Goal: Task Accomplishment & Management: Complete application form

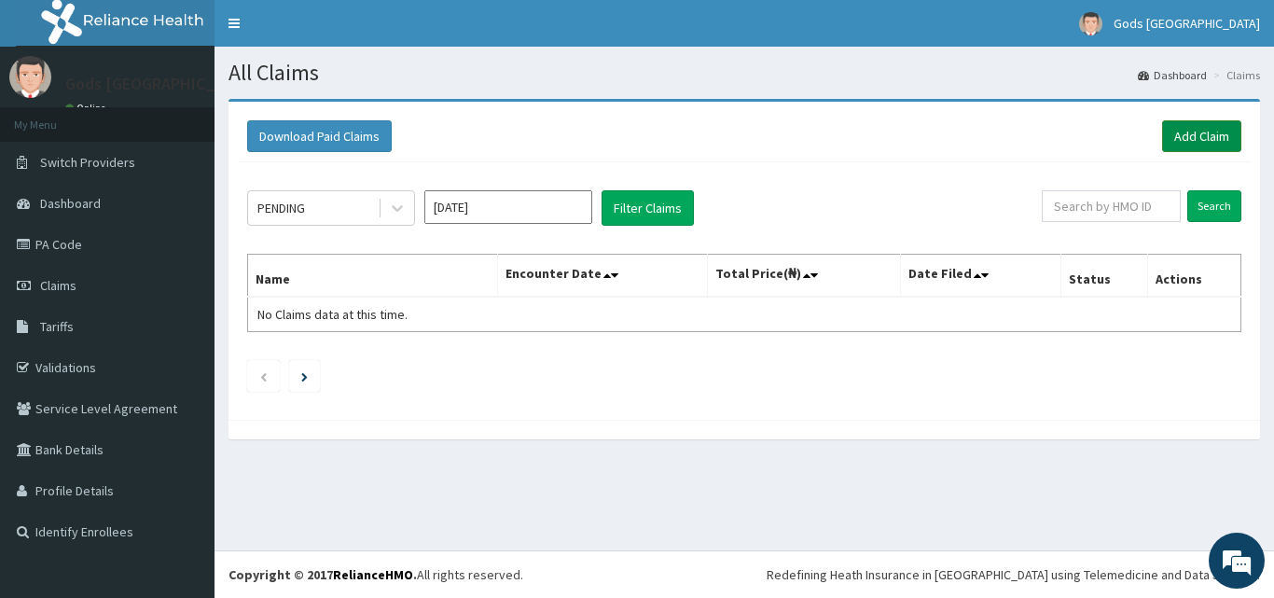
click at [1199, 140] on link "Add Claim" at bounding box center [1201, 136] width 79 height 32
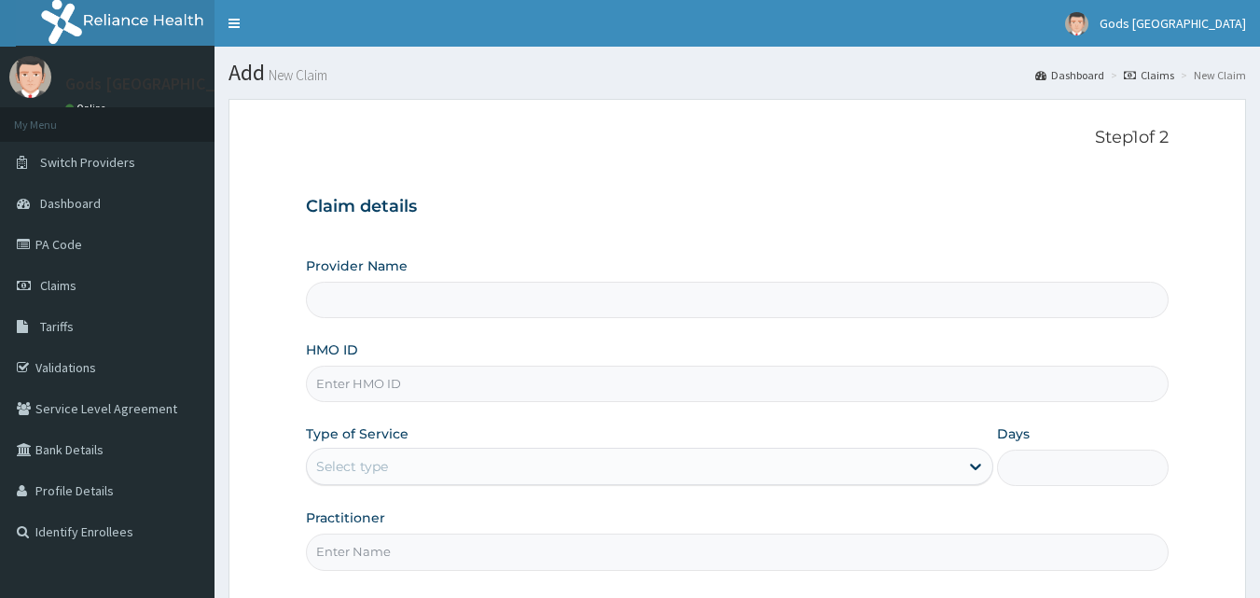
type input "Gods [GEOGRAPHIC_DATA] - [GEOGRAPHIC_DATA]"
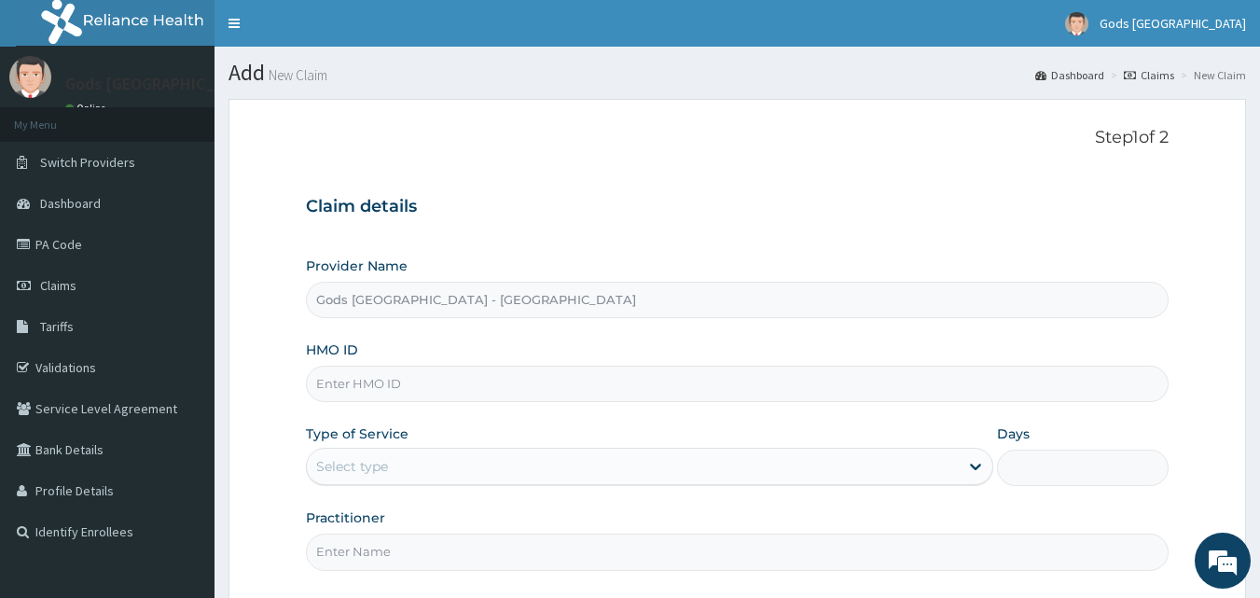
click at [559, 393] on input "HMO ID" at bounding box center [738, 384] width 864 height 36
type input "ENC/10002/C"
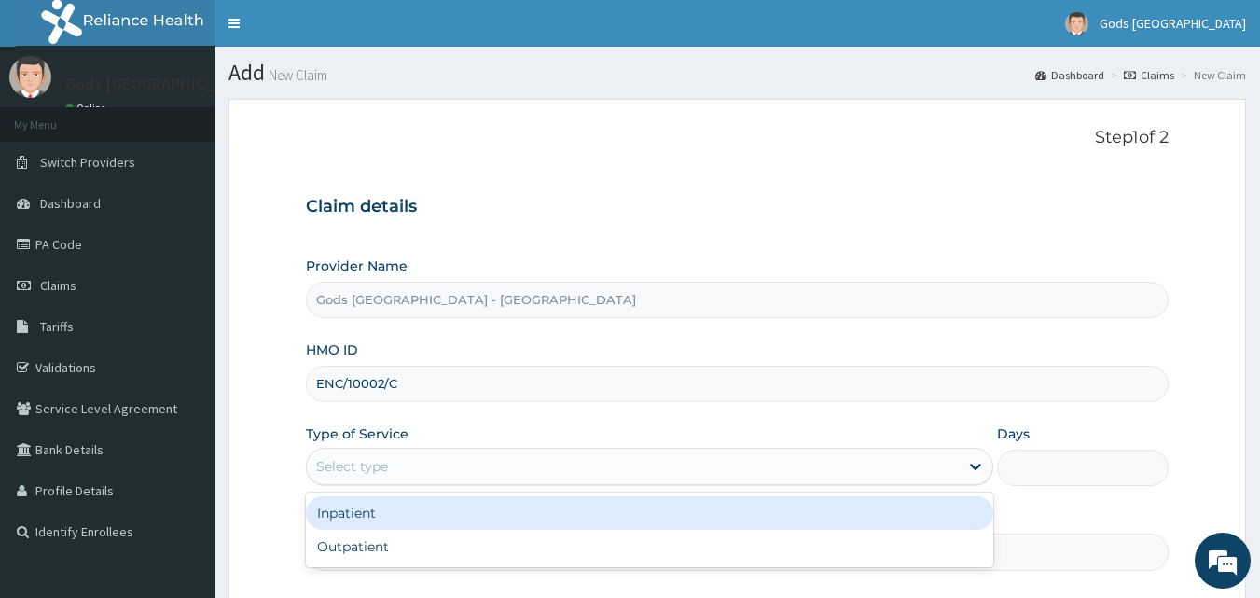
click at [399, 449] on div "Select type" at bounding box center [649, 466] width 687 height 37
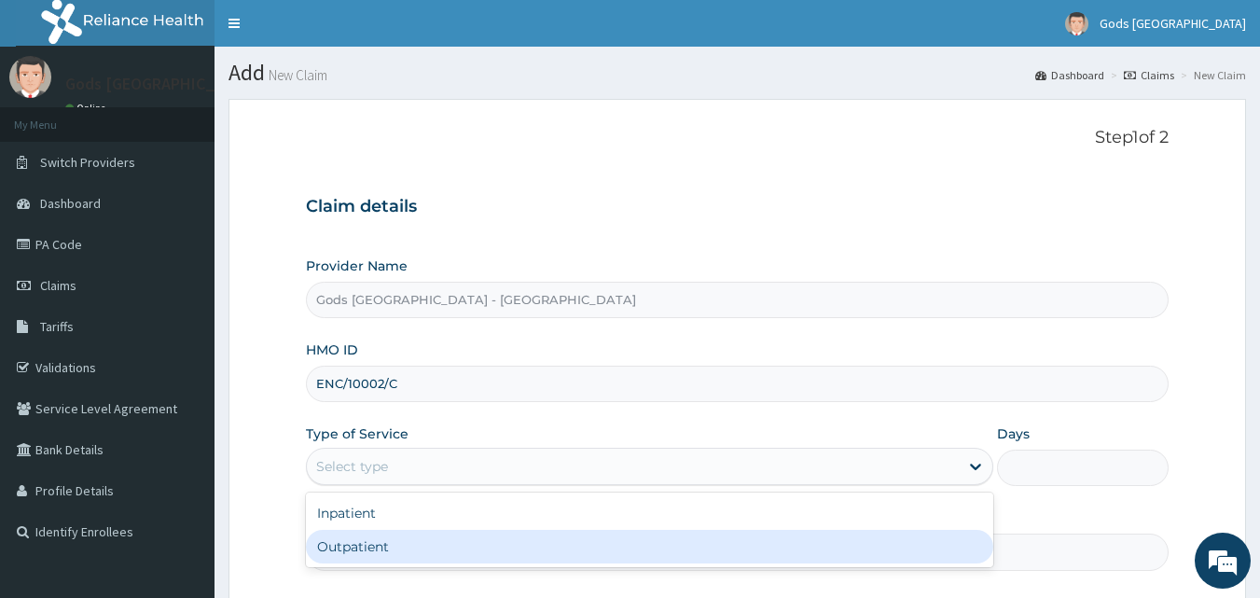
click at [370, 551] on div "Outpatient" at bounding box center [649, 547] width 687 height 34
type input "1"
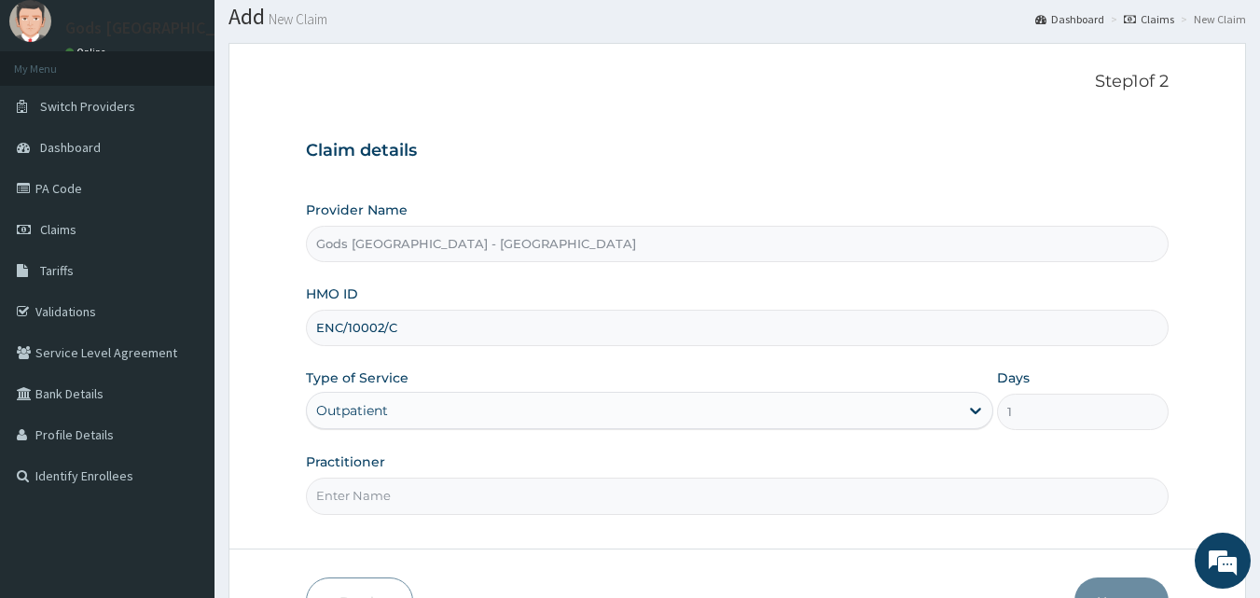
scroll to position [174, 0]
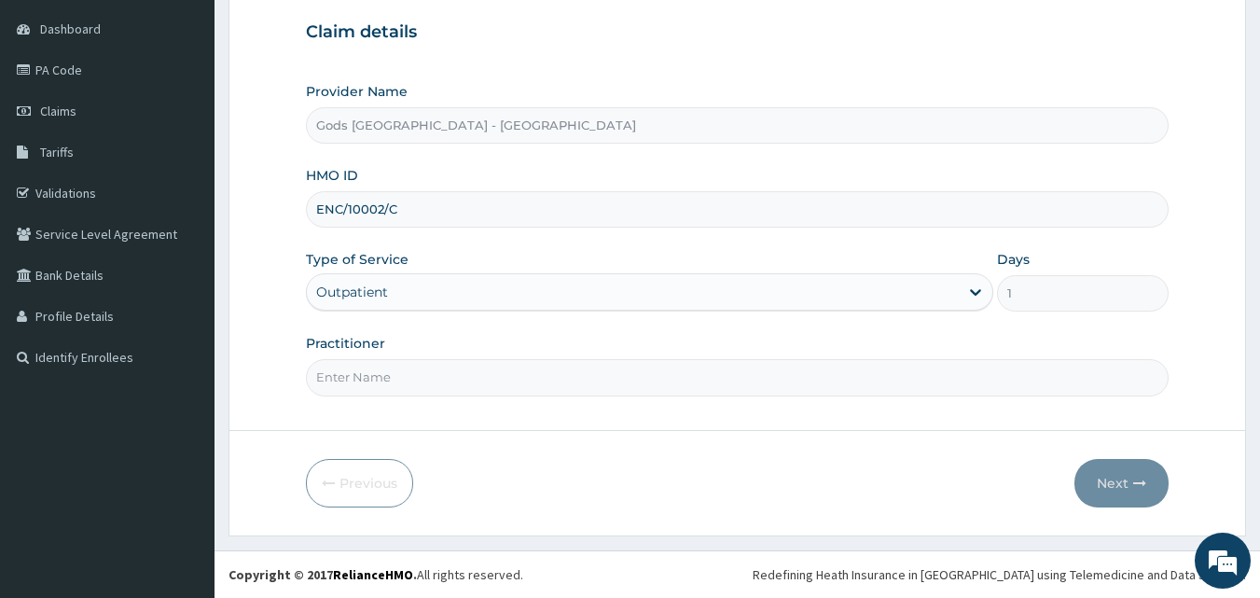
click at [434, 369] on input "Practitioner" at bounding box center [738, 377] width 864 height 36
type input "[PERSON_NAME]"
click at [537, 474] on div "Previous Next" at bounding box center [738, 483] width 864 height 48
click at [1122, 499] on button "Next" at bounding box center [1121, 483] width 94 height 48
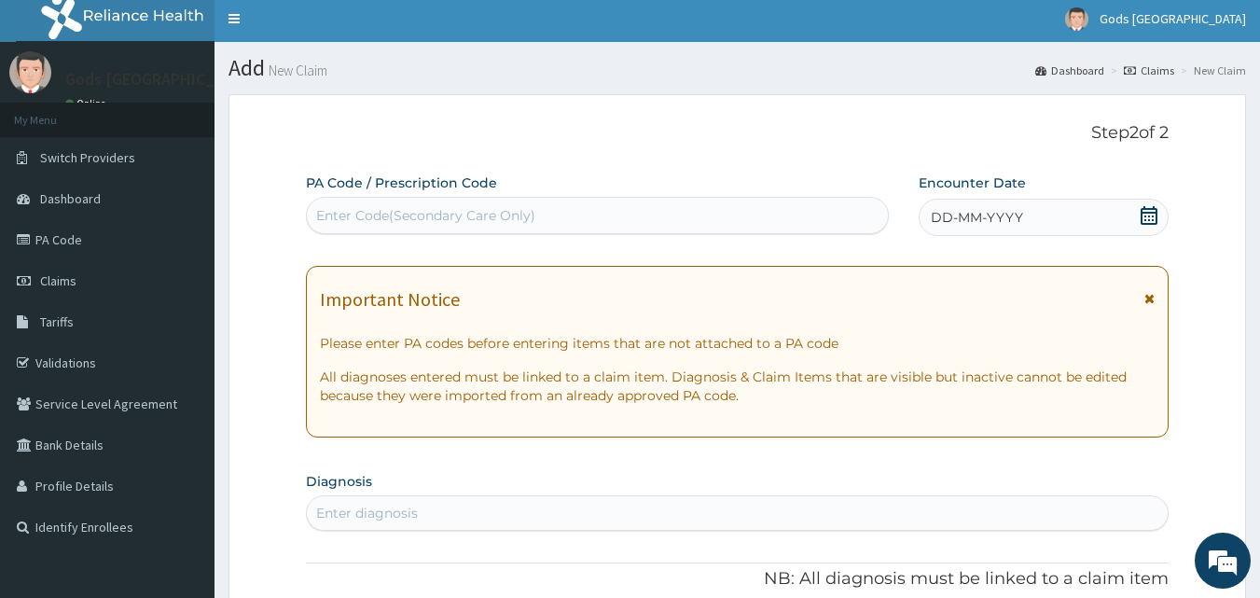
scroll to position [0, 0]
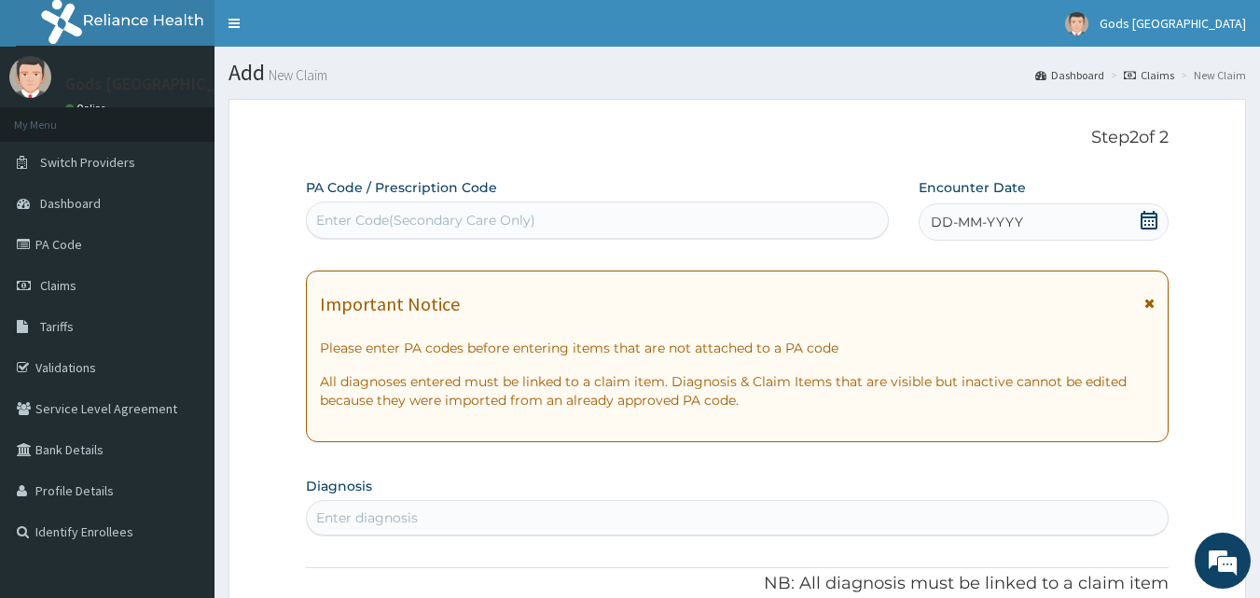
click at [1158, 222] on icon at bounding box center [1149, 220] width 19 height 19
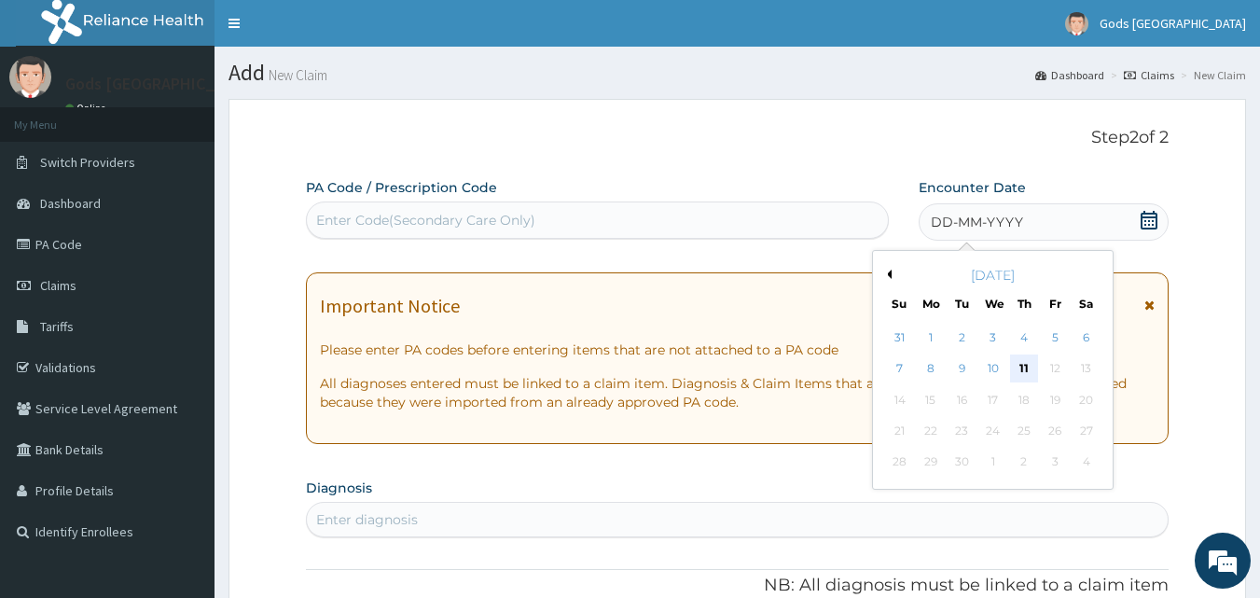
click at [1020, 370] on div "11" at bounding box center [1024, 369] width 28 height 28
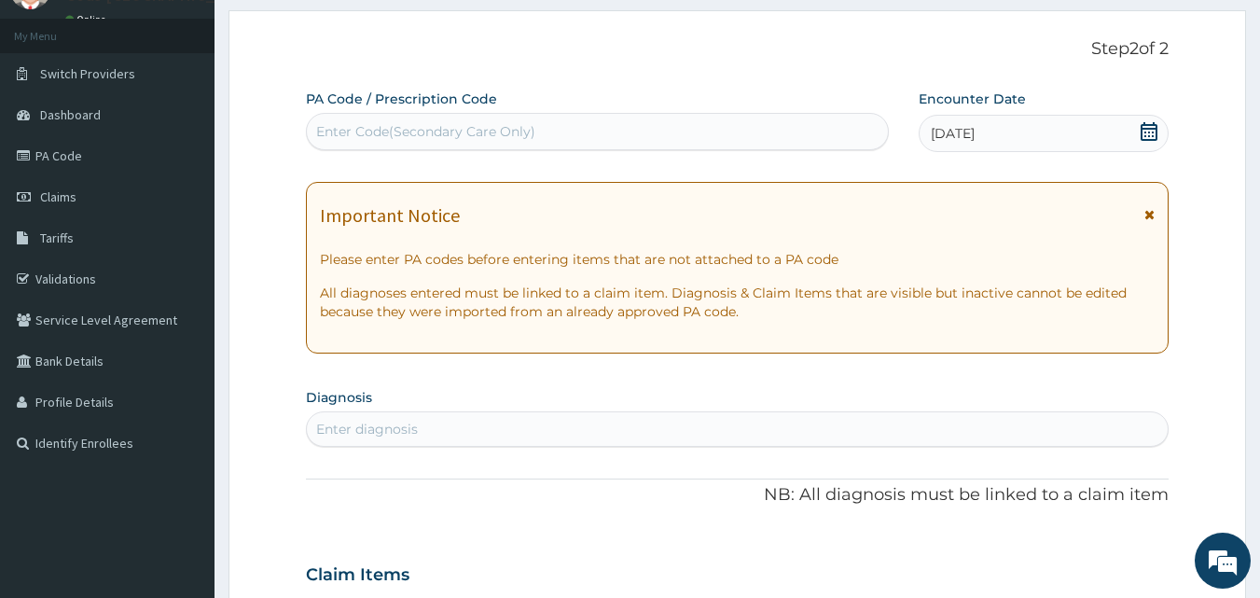
scroll to position [93, 0]
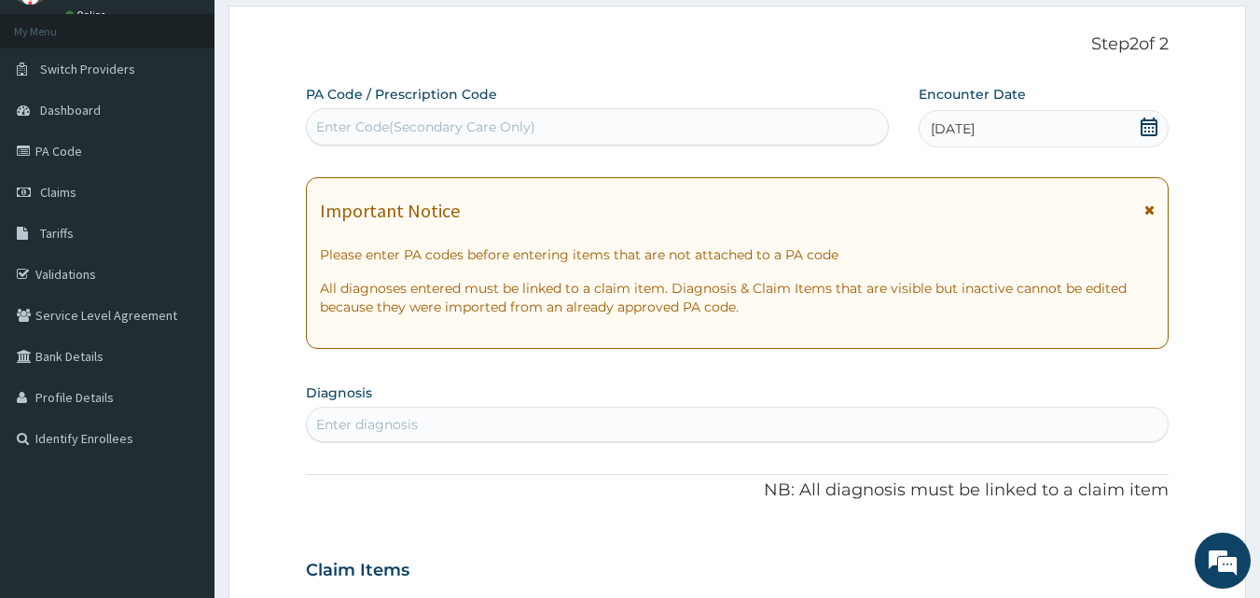
click at [461, 422] on div "Enter diagnosis" at bounding box center [738, 424] width 862 height 30
type input "MALAR"
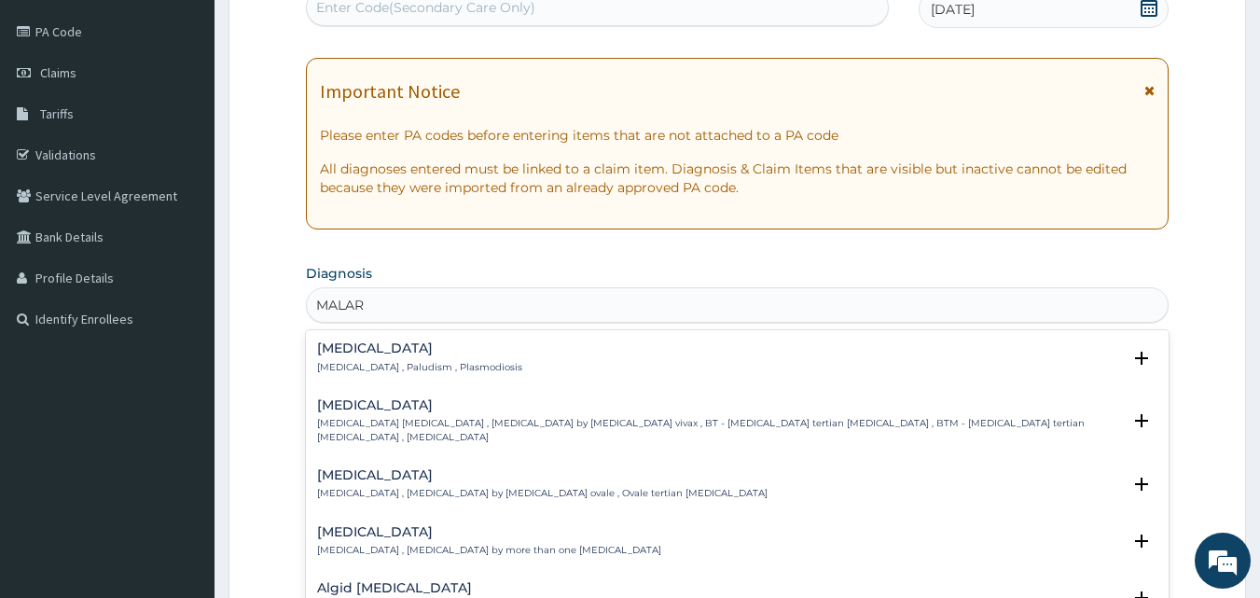
scroll to position [280, 0]
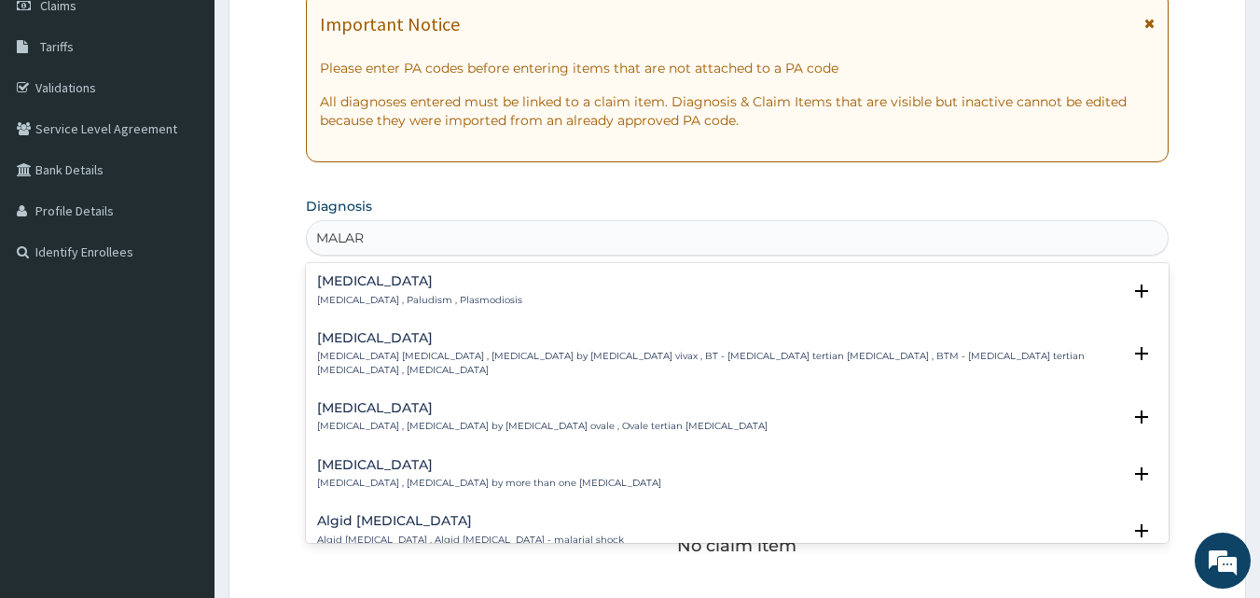
click at [349, 283] on h4 "[MEDICAL_DATA]" at bounding box center [419, 281] width 205 height 14
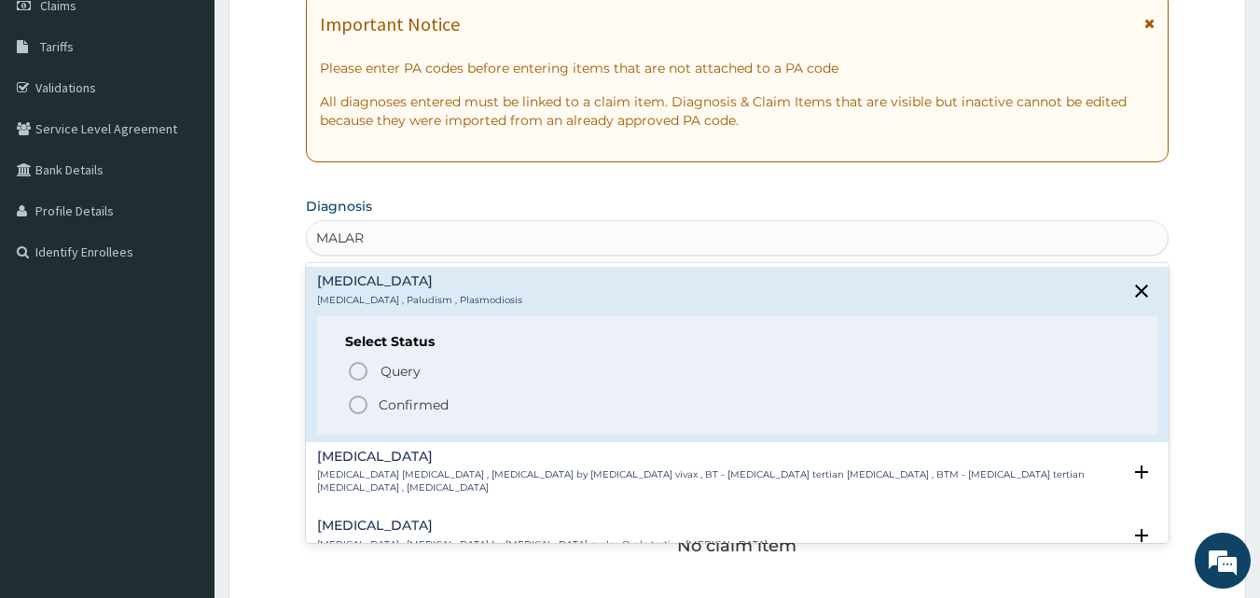
click at [363, 405] on icon "status option filled" at bounding box center [358, 405] width 22 height 22
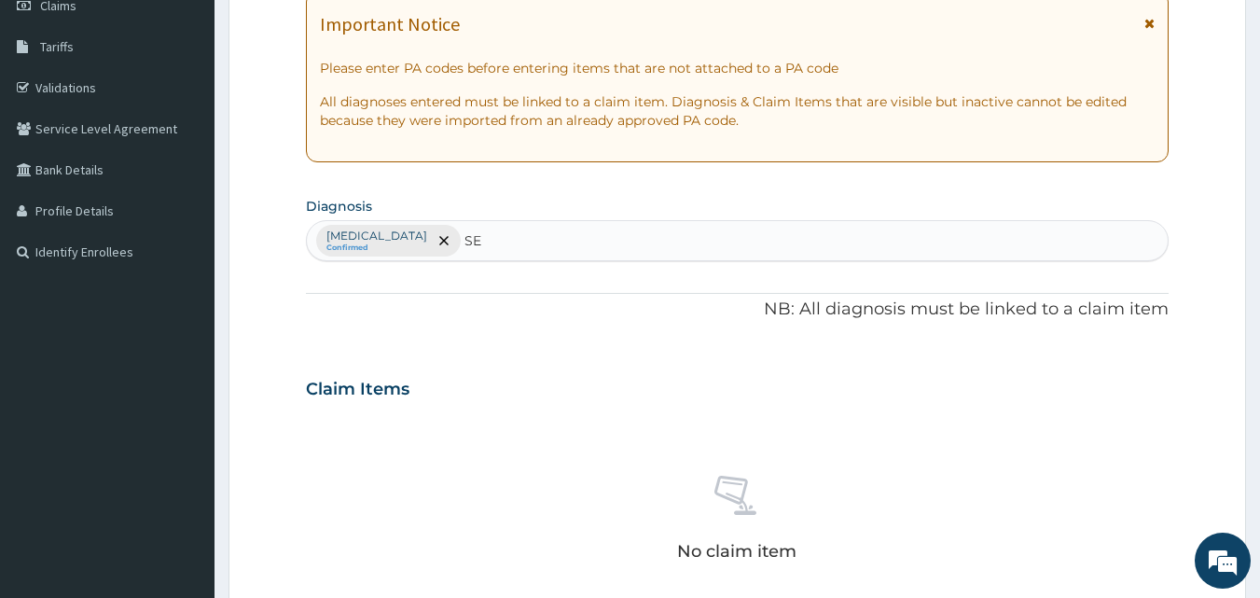
type input "SEP"
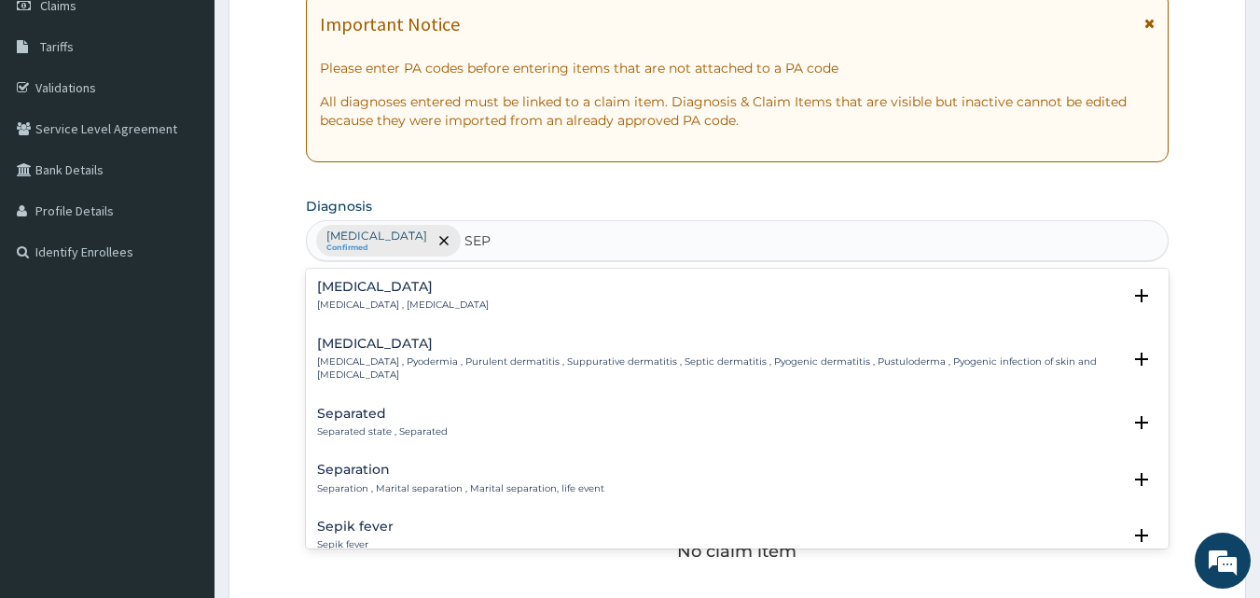
click at [344, 298] on p "[MEDICAL_DATA] , [MEDICAL_DATA]" at bounding box center [403, 304] width 172 height 13
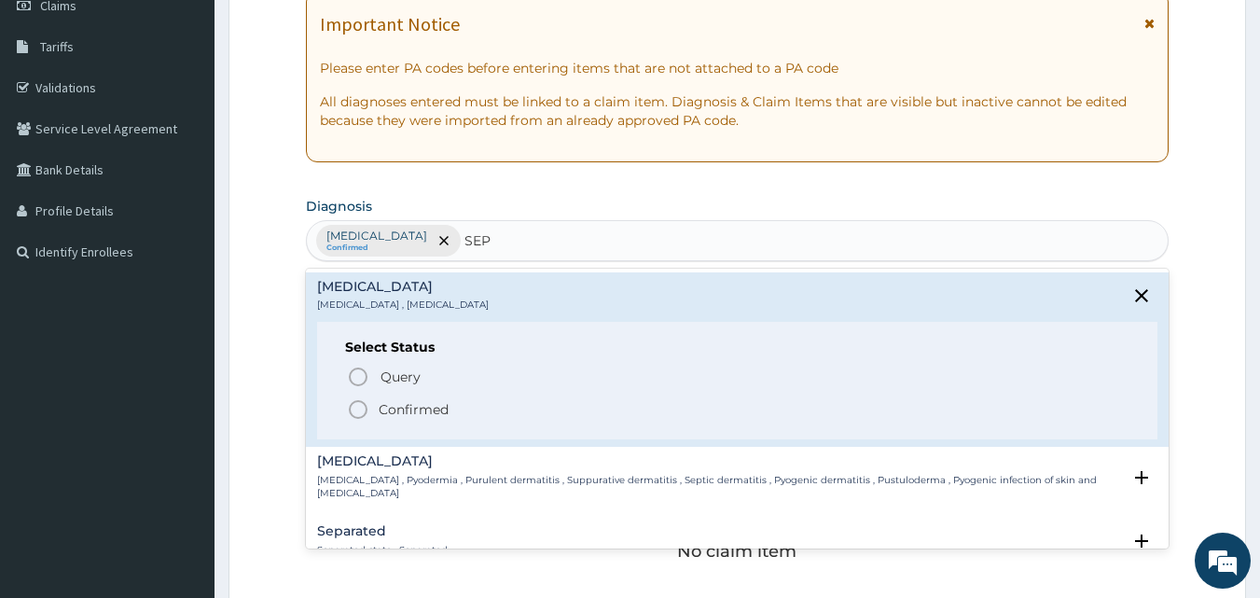
click at [367, 410] on circle "status option filled" at bounding box center [358, 409] width 17 height 17
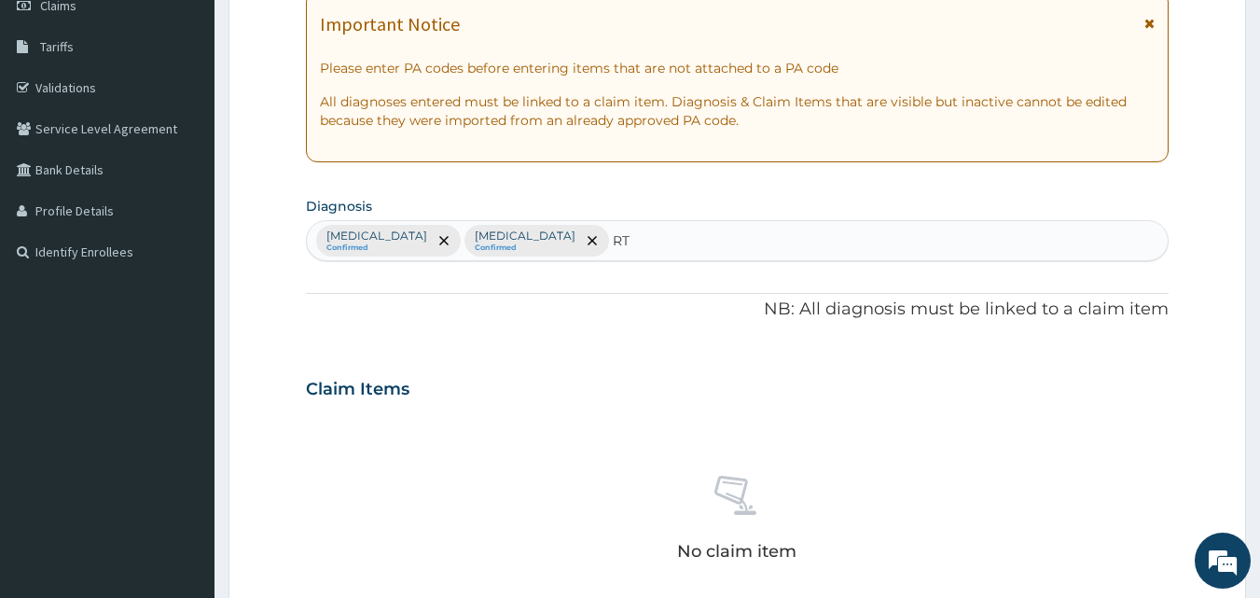
type input "RTI"
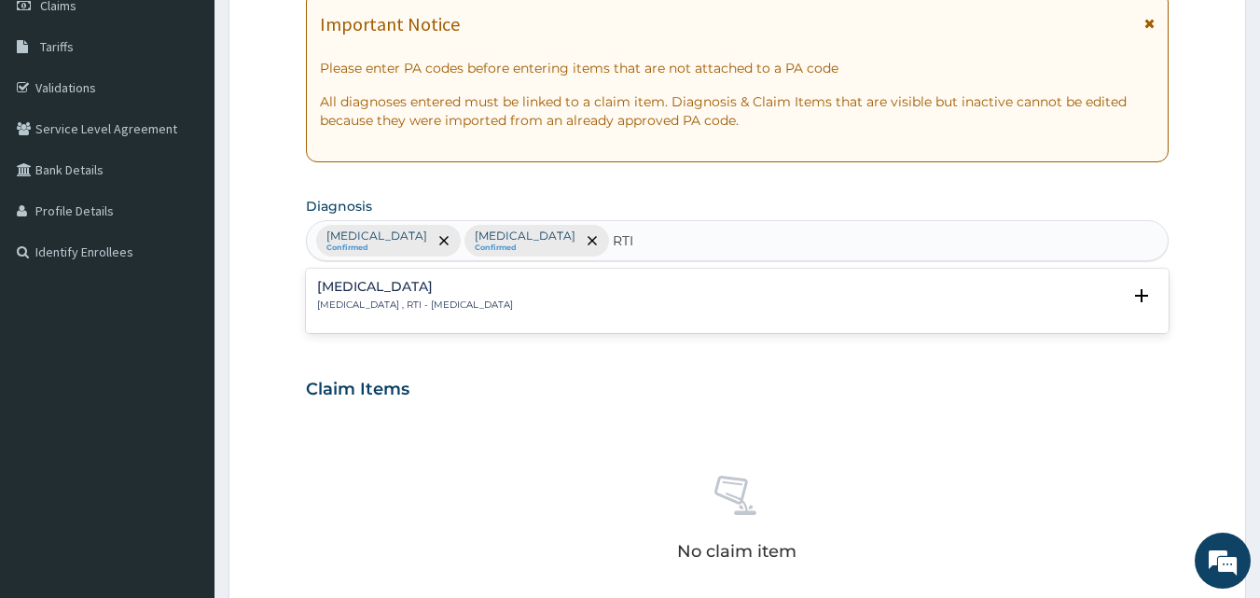
click at [373, 277] on div "[MEDICAL_DATA] [MEDICAL_DATA] , RTI - [MEDICAL_DATA] Select Status Query Query …" at bounding box center [738, 300] width 864 height 57
click at [374, 294] on h4 "[MEDICAL_DATA]" at bounding box center [415, 287] width 196 height 14
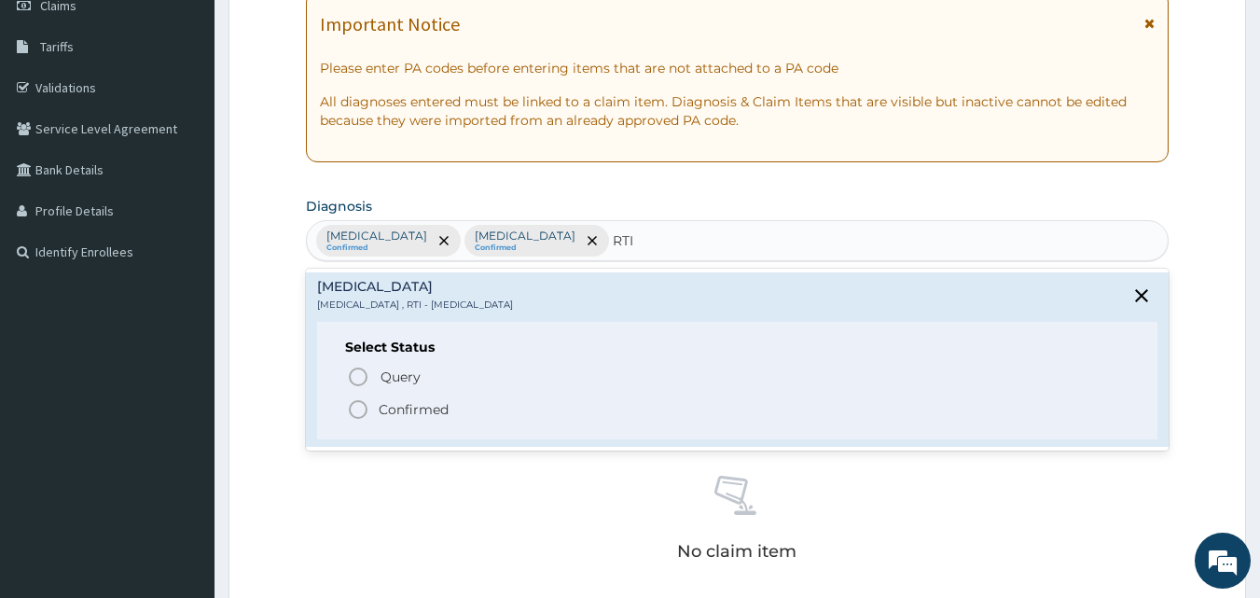
click at [363, 412] on icon "status option filled" at bounding box center [358, 409] width 22 height 22
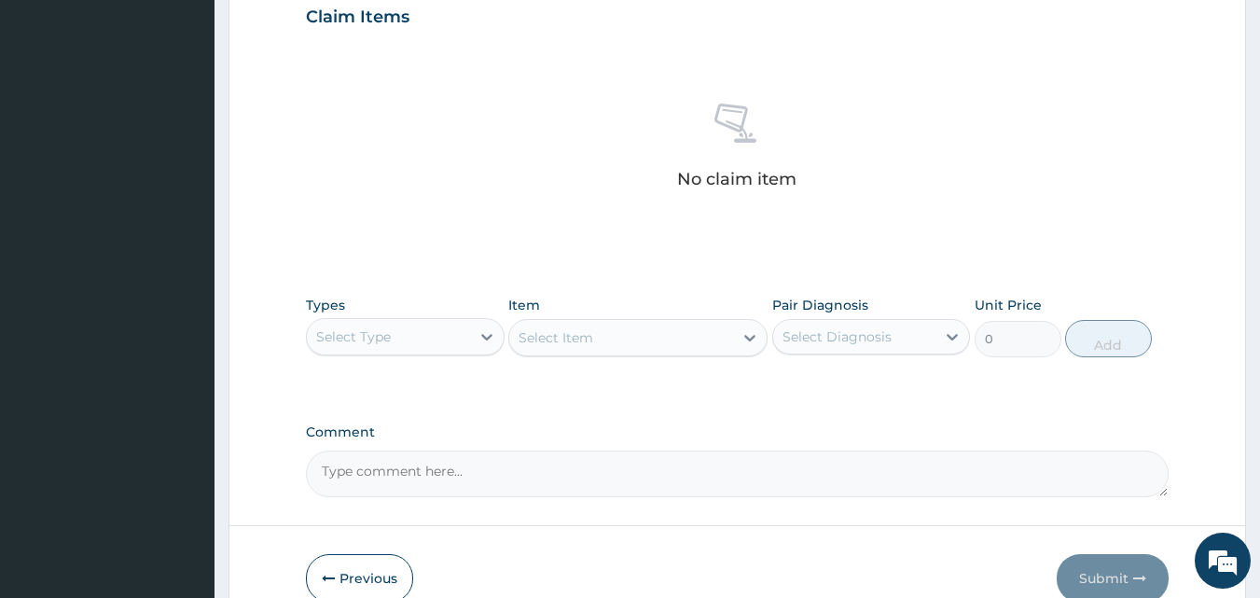
scroll to position [653, 0]
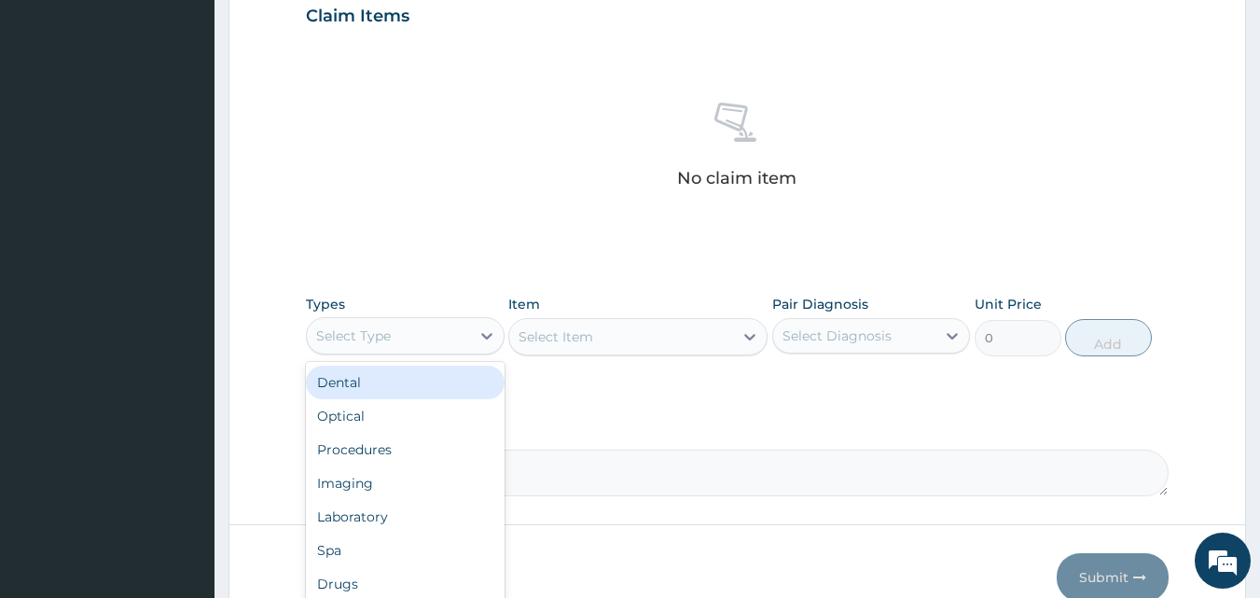
click at [394, 324] on div "Select Type" at bounding box center [388, 336] width 163 height 30
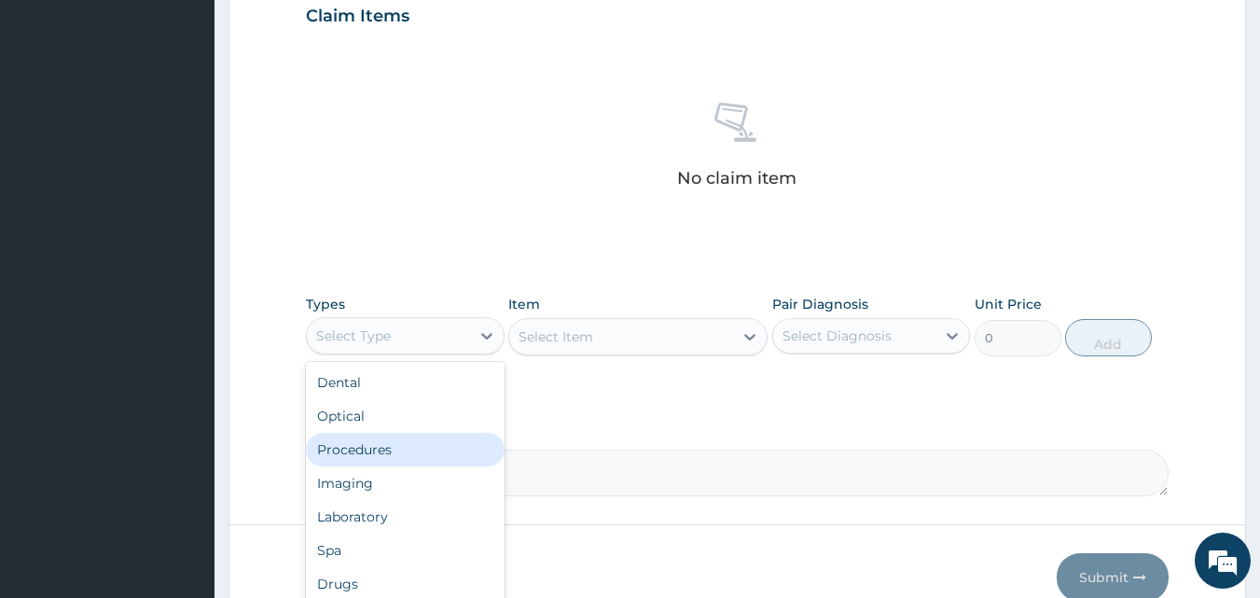
click at [385, 456] on div "Procedures" at bounding box center [405, 450] width 199 height 34
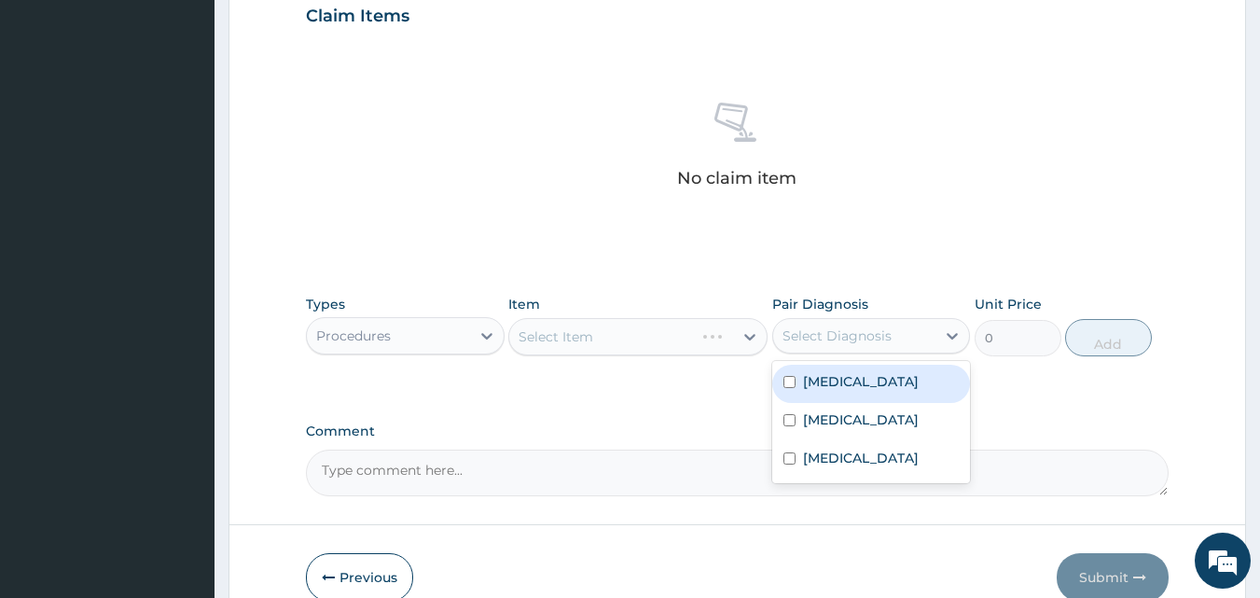
click at [822, 339] on div "Select Diagnosis" at bounding box center [836, 335] width 109 height 19
click at [857, 390] on div "[MEDICAL_DATA]" at bounding box center [871, 384] width 199 height 38
checkbox input "true"
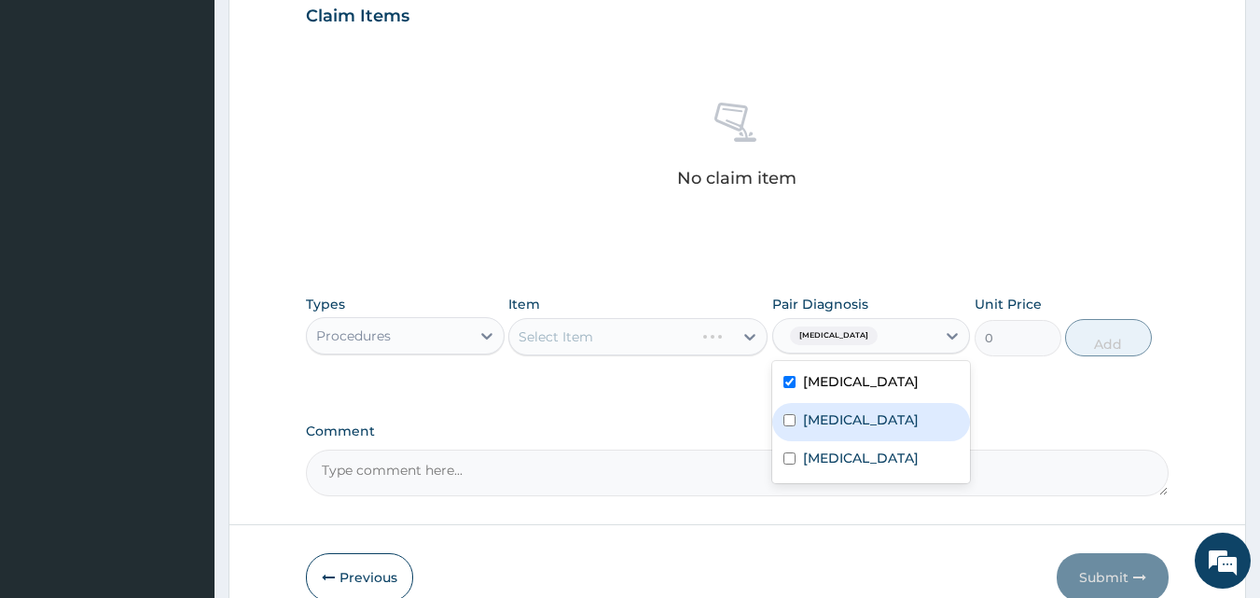
drag, startPoint x: 857, startPoint y: 411, endPoint x: 857, endPoint y: 435, distance: 23.3
click at [857, 421] on div "[MEDICAL_DATA]" at bounding box center [871, 422] width 199 height 38
checkbox input "true"
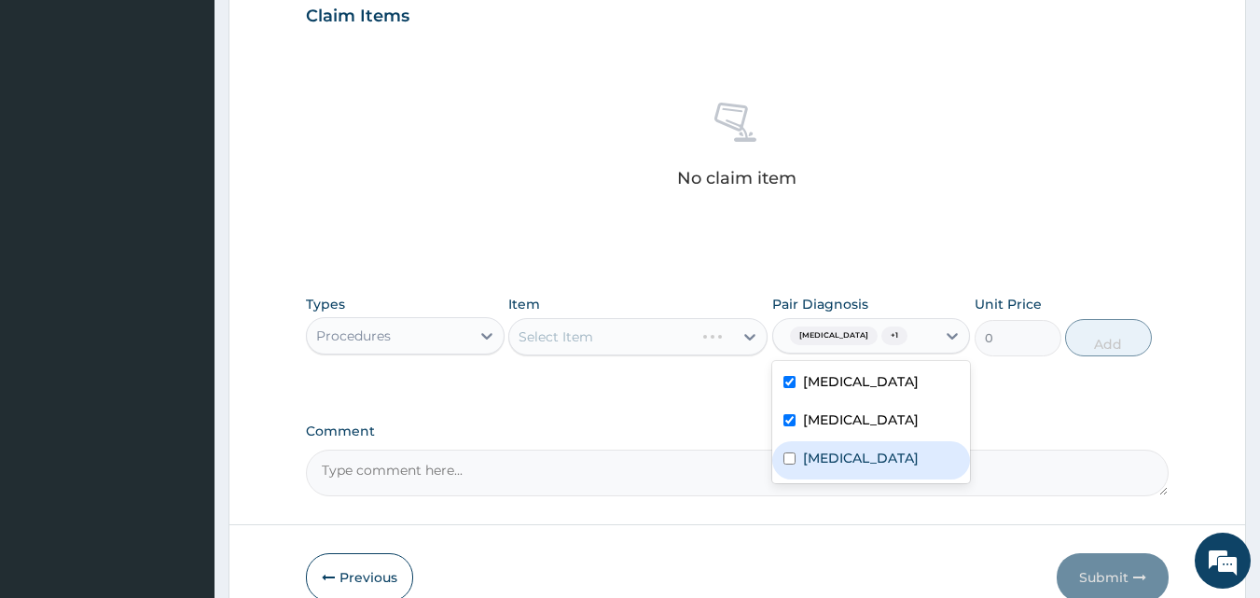
click at [861, 449] on label "[MEDICAL_DATA]" at bounding box center [861, 458] width 116 height 19
checkbox input "true"
click at [737, 423] on label "Comment" at bounding box center [738, 431] width 864 height 16
click at [737, 450] on textarea "Comment" at bounding box center [738, 473] width 864 height 47
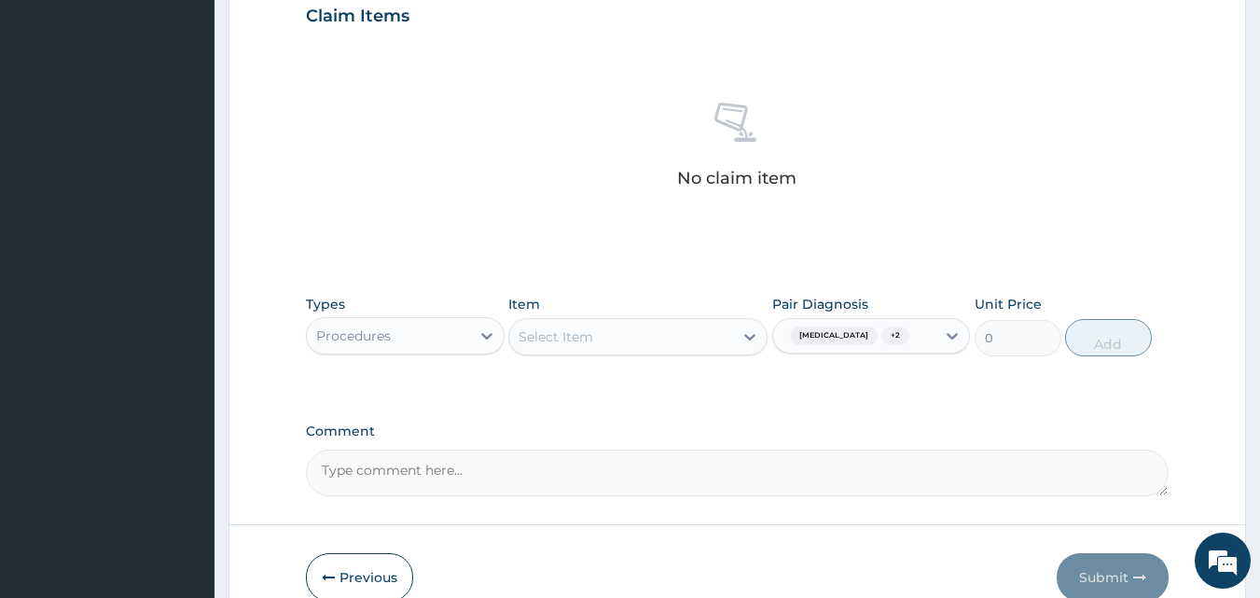
click at [622, 345] on div "Select Item" at bounding box center [621, 337] width 224 height 30
type input "G"
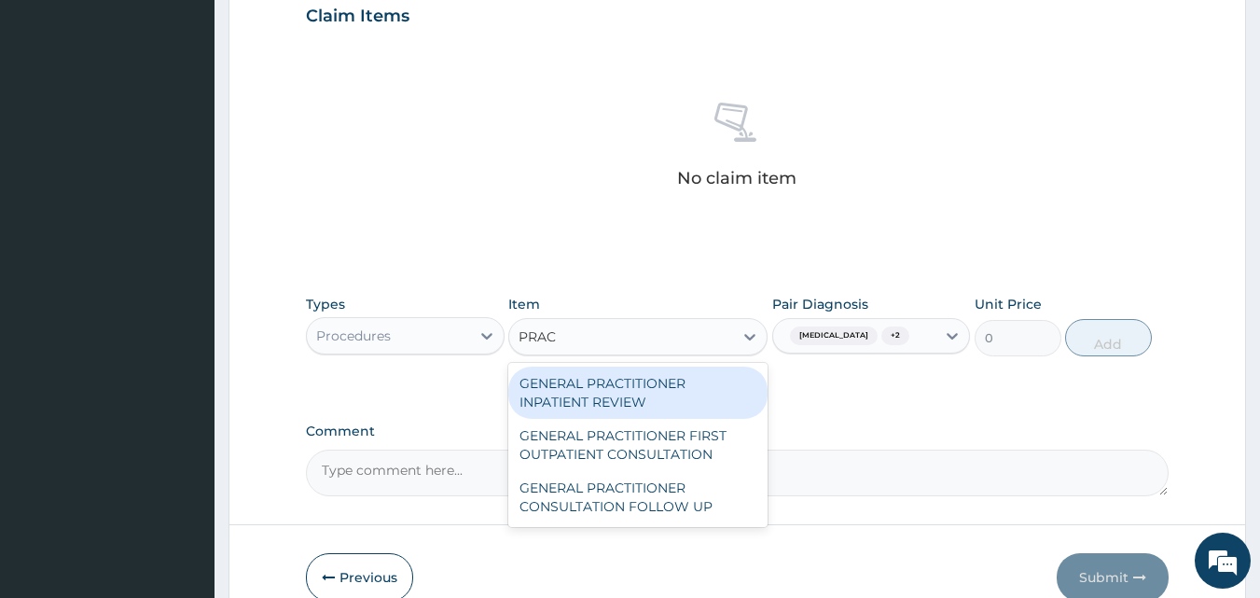
type input "PRACT"
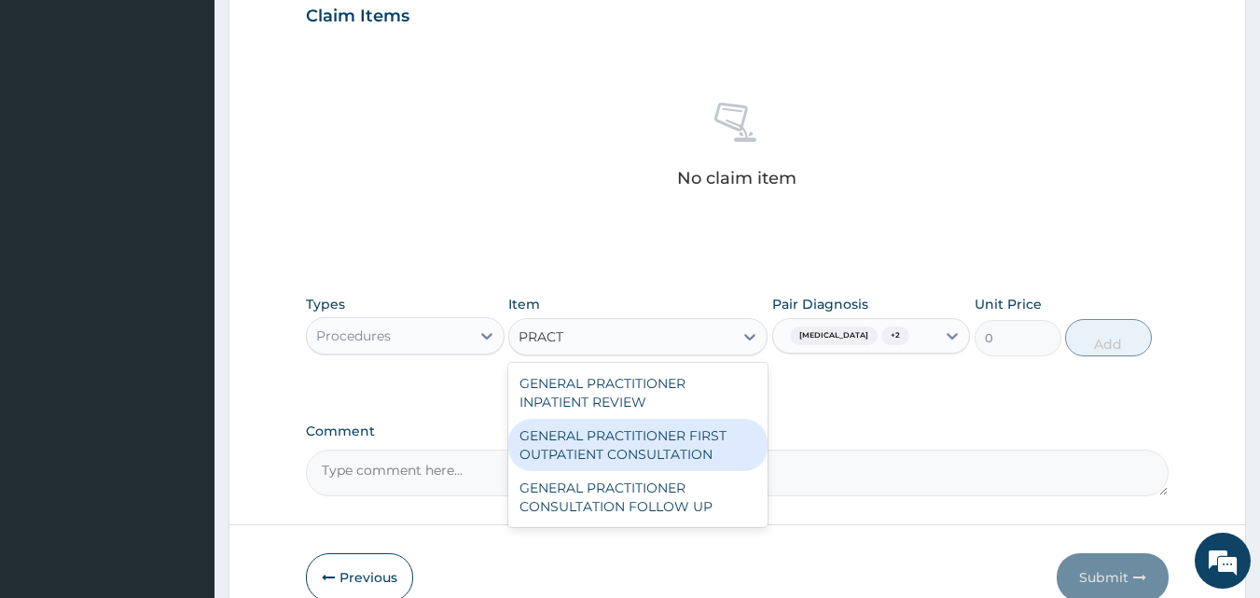
click at [652, 455] on div "GENERAL PRACTITIONER FIRST OUTPATIENT CONSULTATION" at bounding box center [637, 445] width 259 height 52
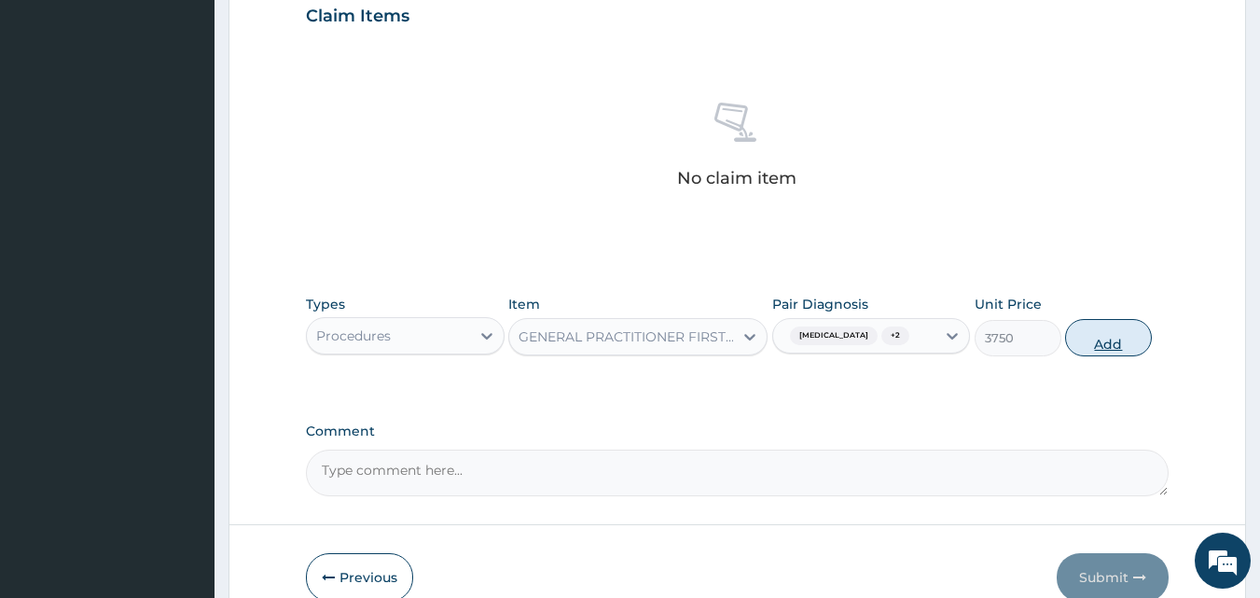
click at [1105, 343] on button "Add" at bounding box center [1108, 337] width 87 height 37
type input "0"
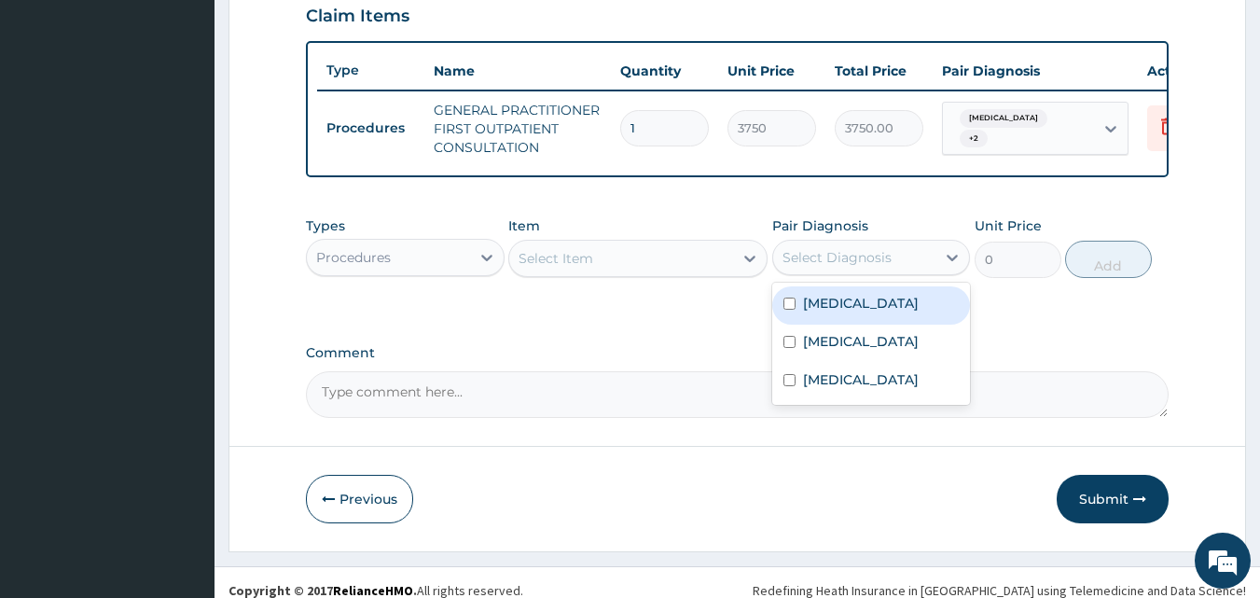
click at [816, 255] on div "Select Diagnosis" at bounding box center [871, 257] width 199 height 35
click at [820, 312] on label "[MEDICAL_DATA]" at bounding box center [861, 303] width 116 height 19
checkbox input "true"
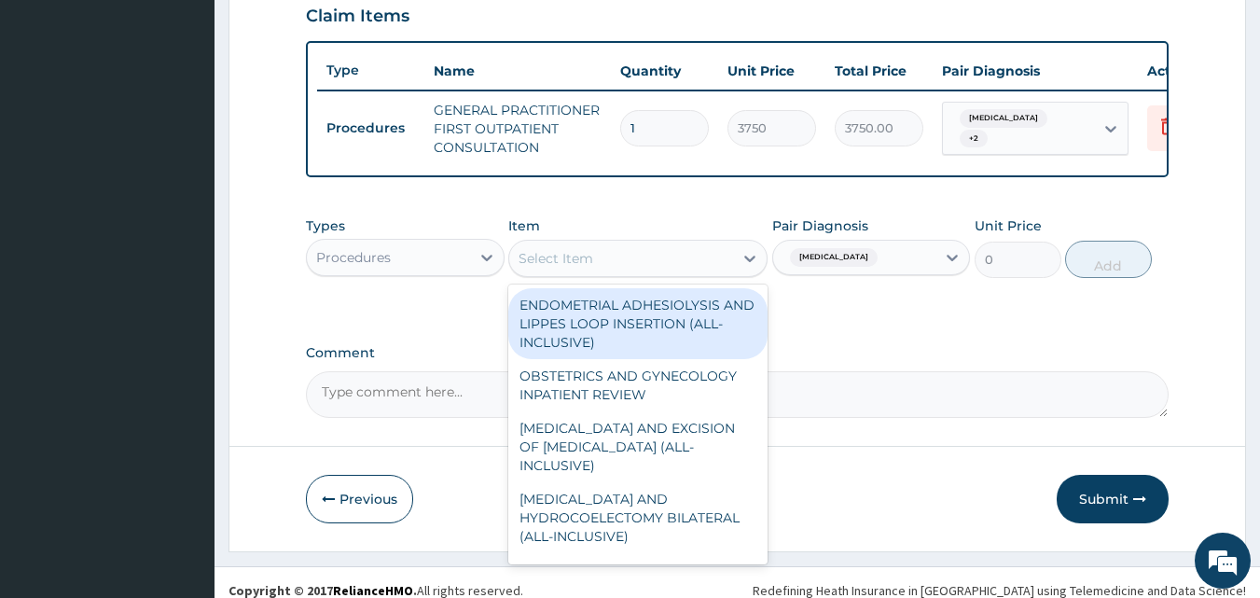
click at [699, 273] on div "Select Item" at bounding box center [621, 258] width 224 height 30
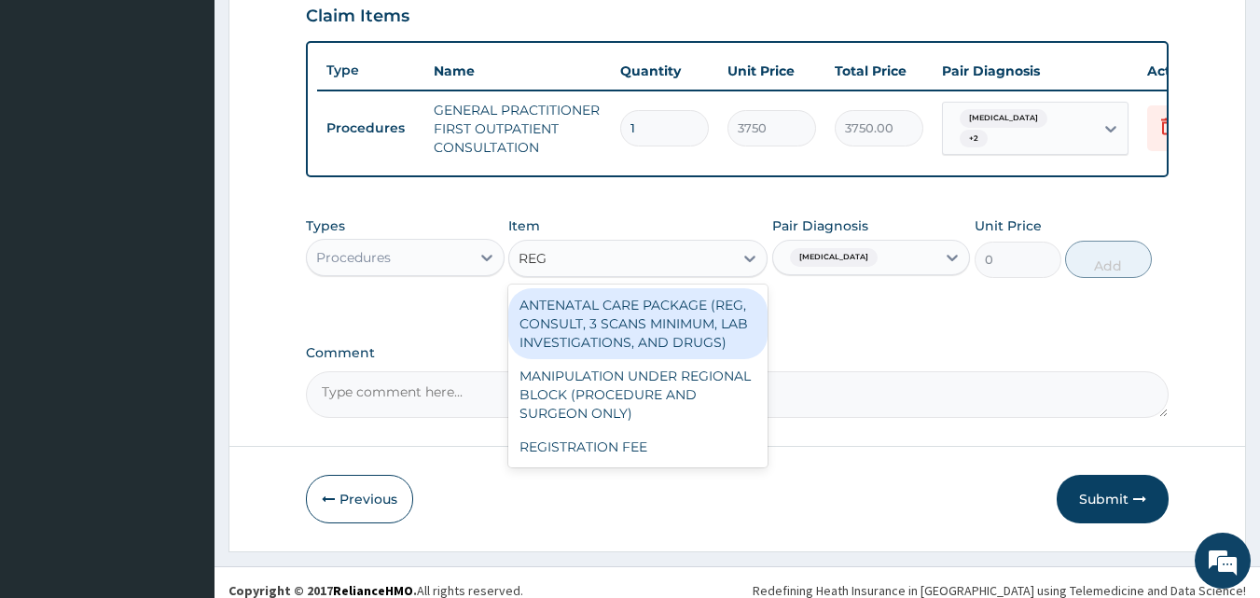
type input "REGI"
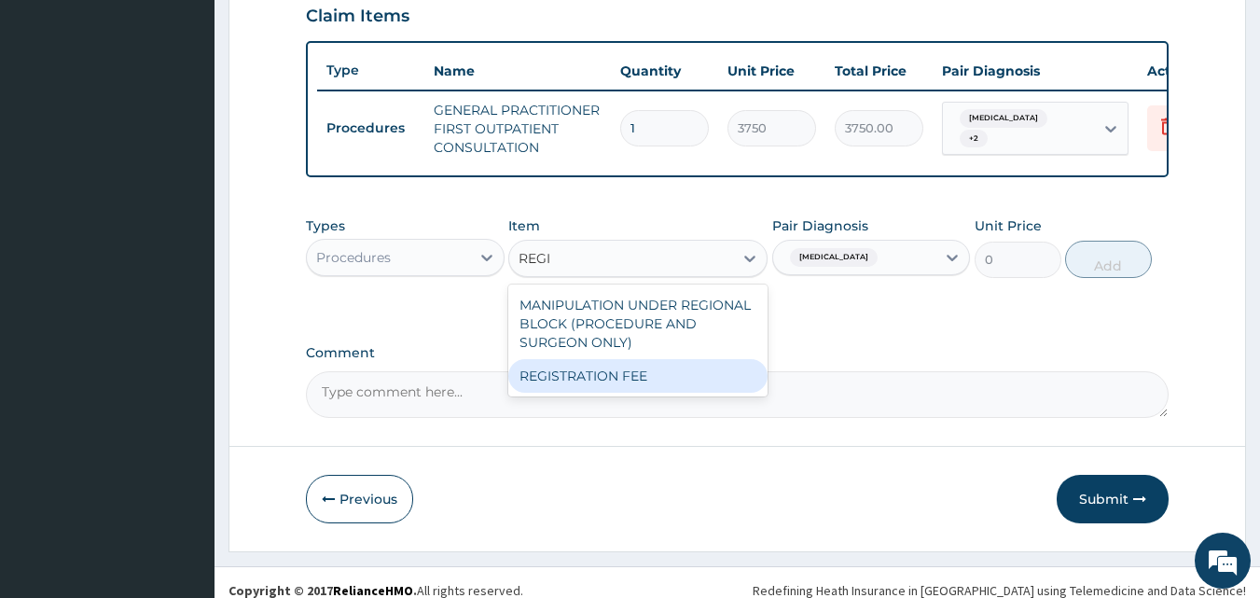
click at [646, 386] on div "REGISTRATION FEE" at bounding box center [637, 376] width 259 height 34
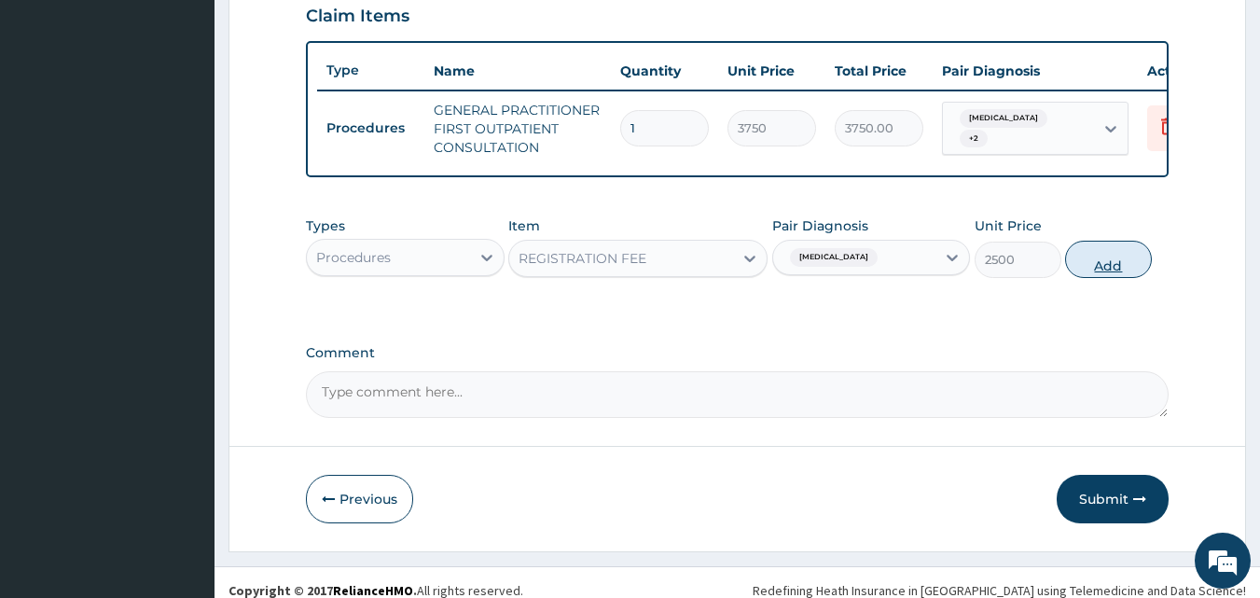
click at [1089, 275] on button "Add" at bounding box center [1108, 259] width 87 height 37
type input "0"
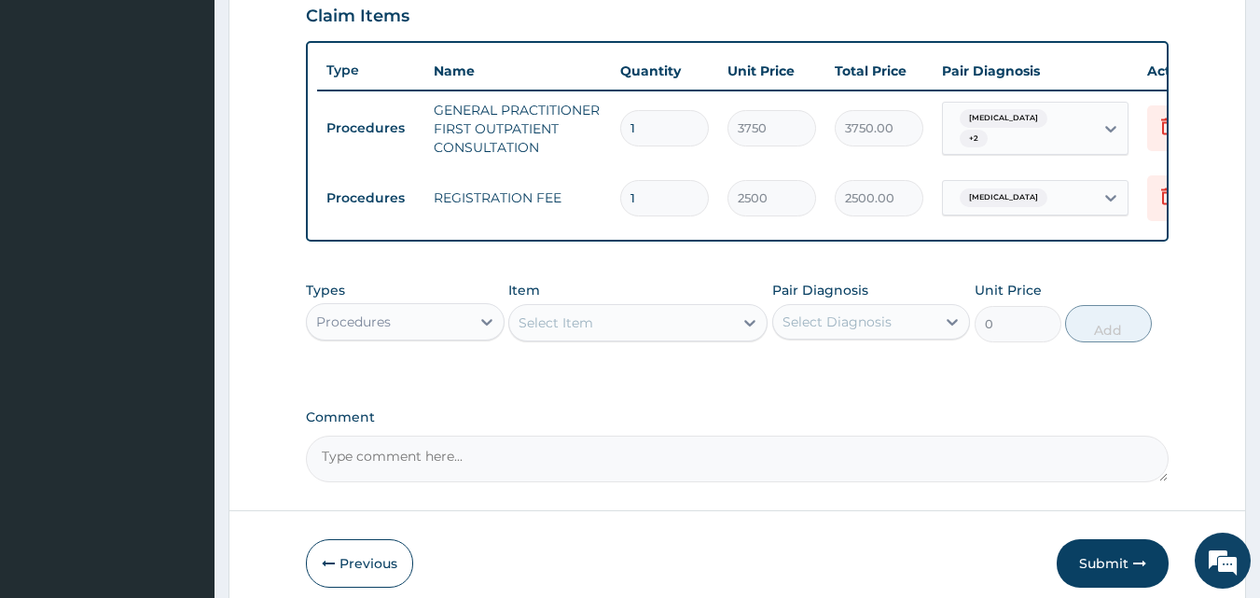
click at [382, 331] on div "Procedures" at bounding box center [353, 321] width 75 height 19
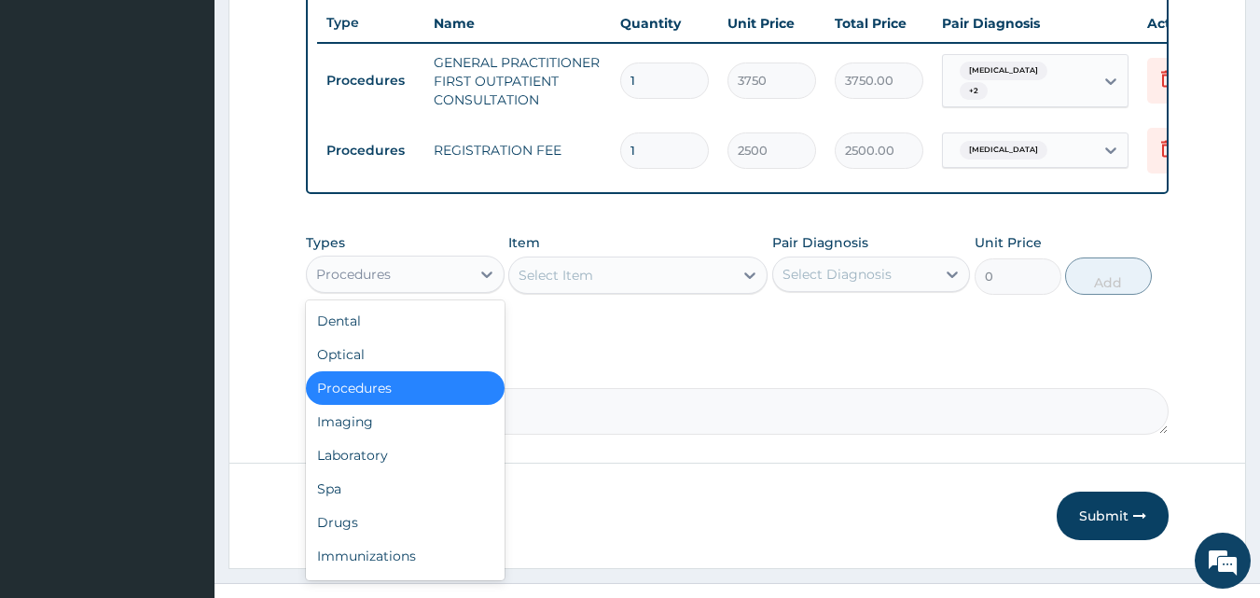
scroll to position [747, 0]
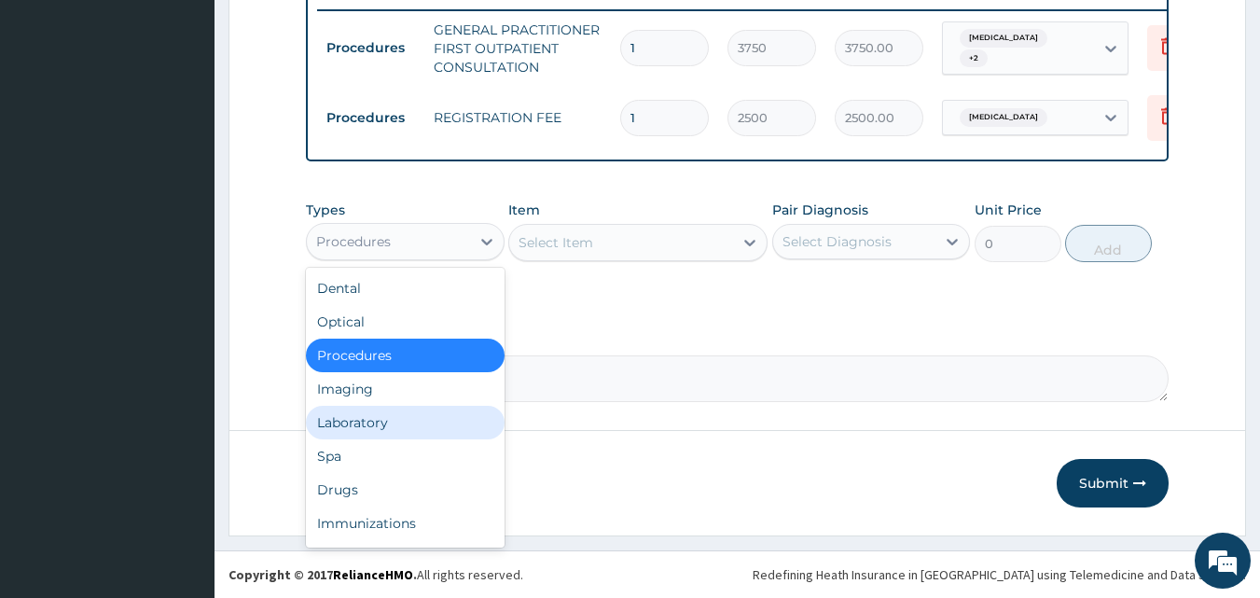
click at [360, 428] on div "Laboratory" at bounding box center [405, 423] width 199 height 34
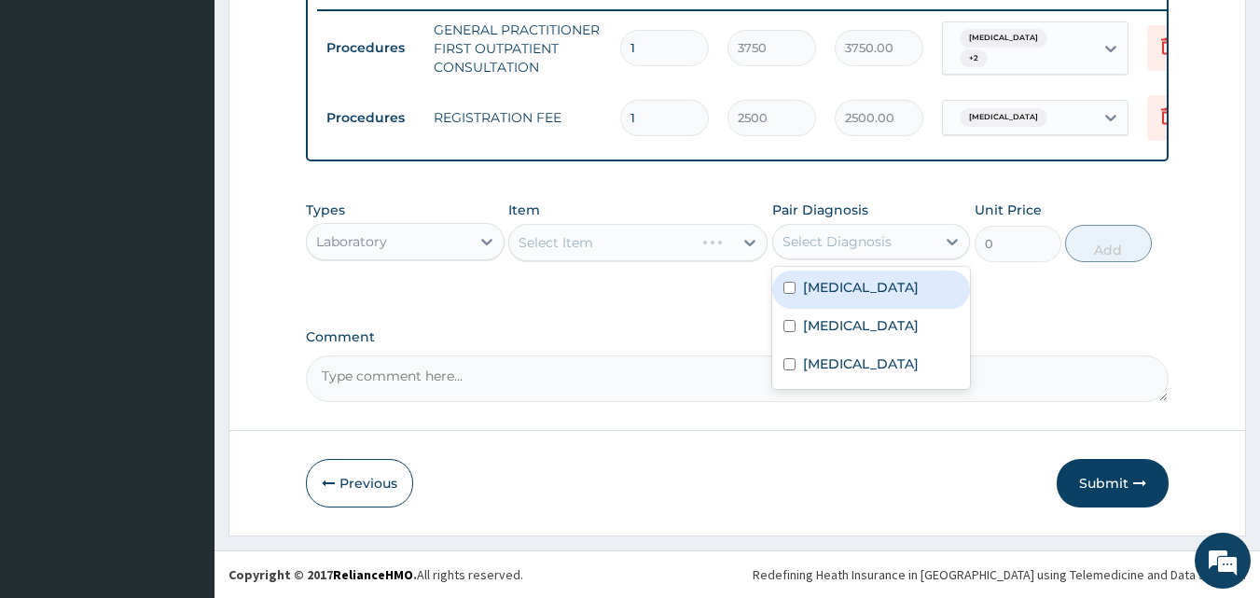
click at [856, 244] on div "Select Diagnosis" at bounding box center [836, 241] width 109 height 19
click at [829, 295] on label "[MEDICAL_DATA]" at bounding box center [861, 287] width 116 height 19
checkbox input "true"
click at [645, 298] on div "Types Laboratory Item Select Item Pair Diagnosis option [MEDICAL_DATA], selecte…" at bounding box center [738, 245] width 864 height 108
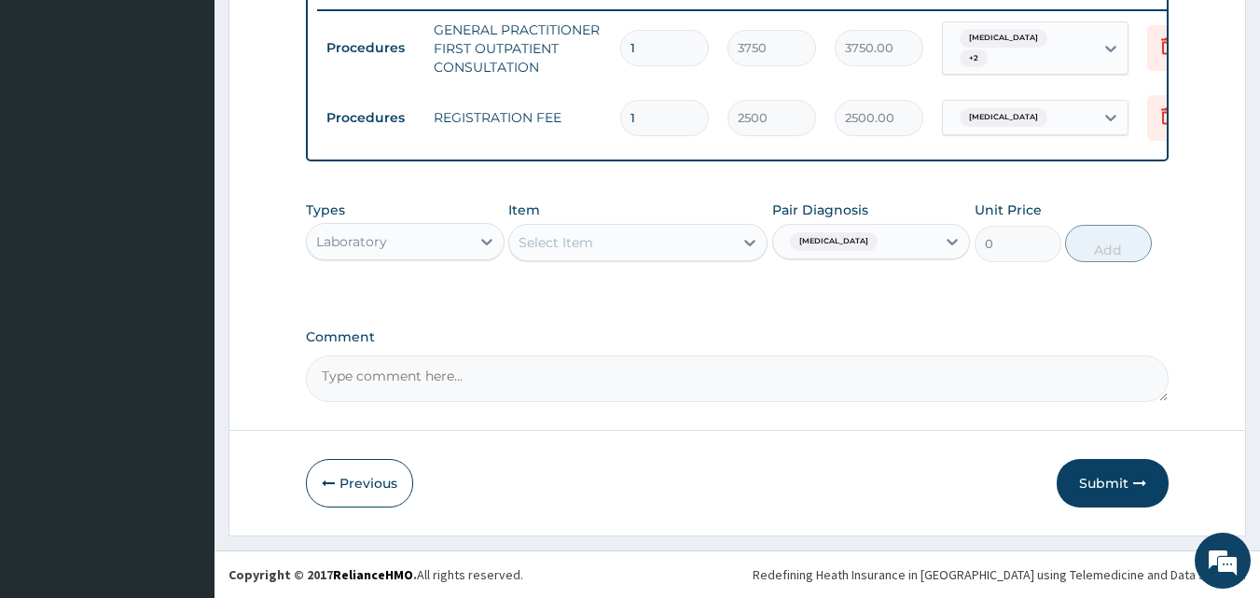
click at [679, 251] on div "Select Item" at bounding box center [621, 243] width 224 height 30
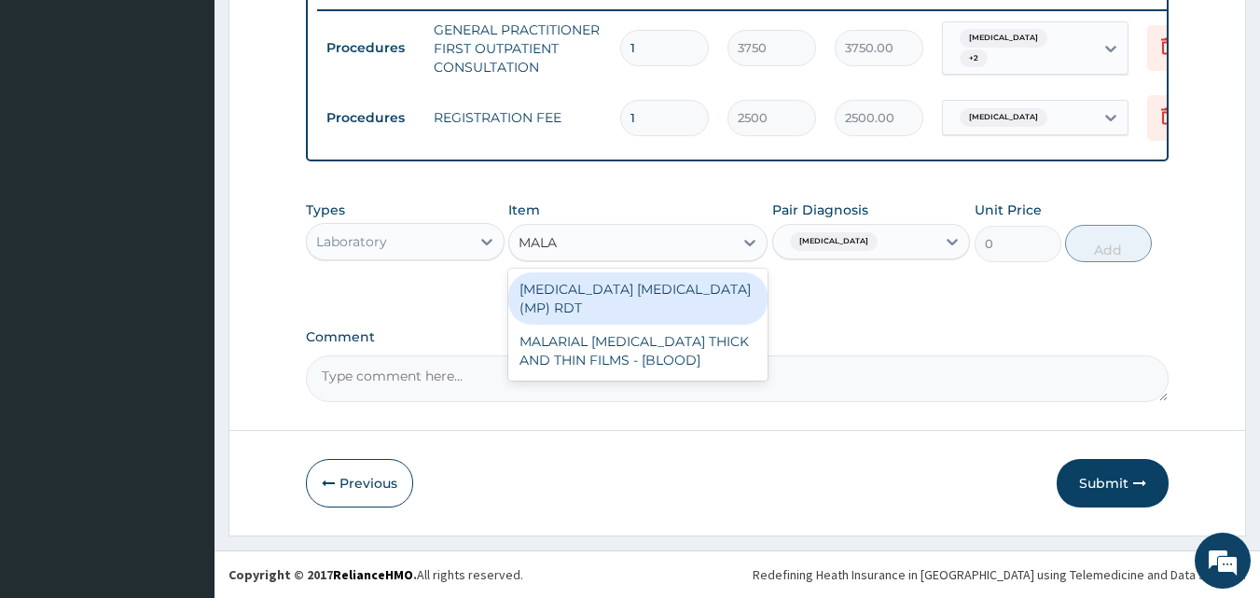
type input "MALAR"
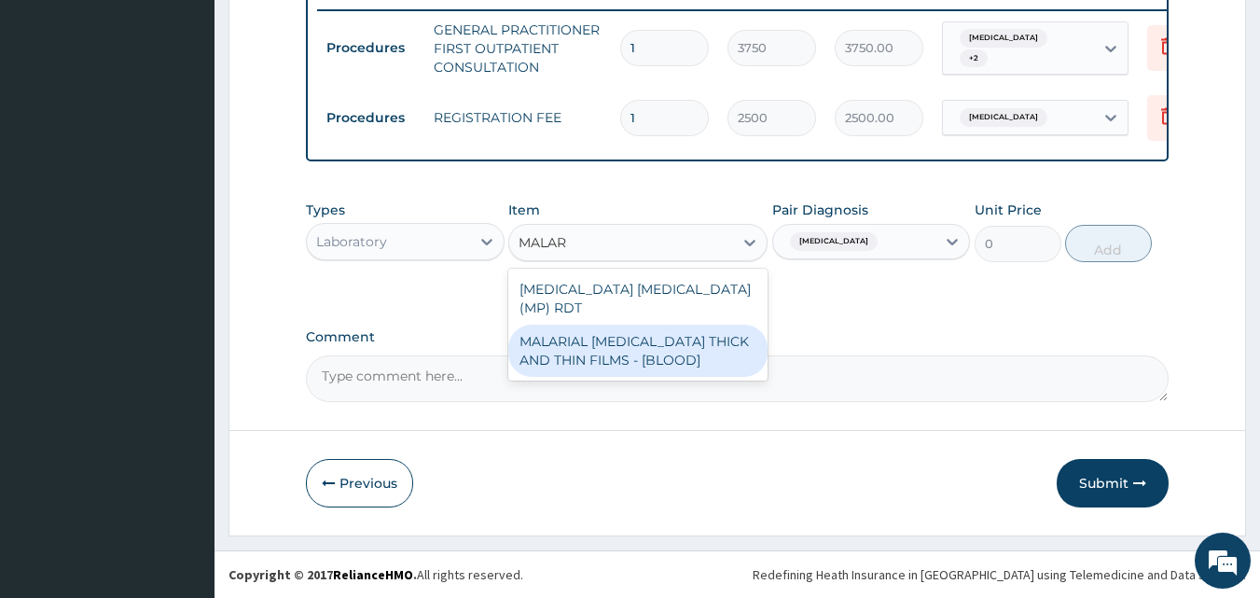
click at [607, 344] on div "MALARIAL [MEDICAL_DATA] THICK AND THIN FILMS - [BLOOD]" at bounding box center [637, 351] width 259 height 52
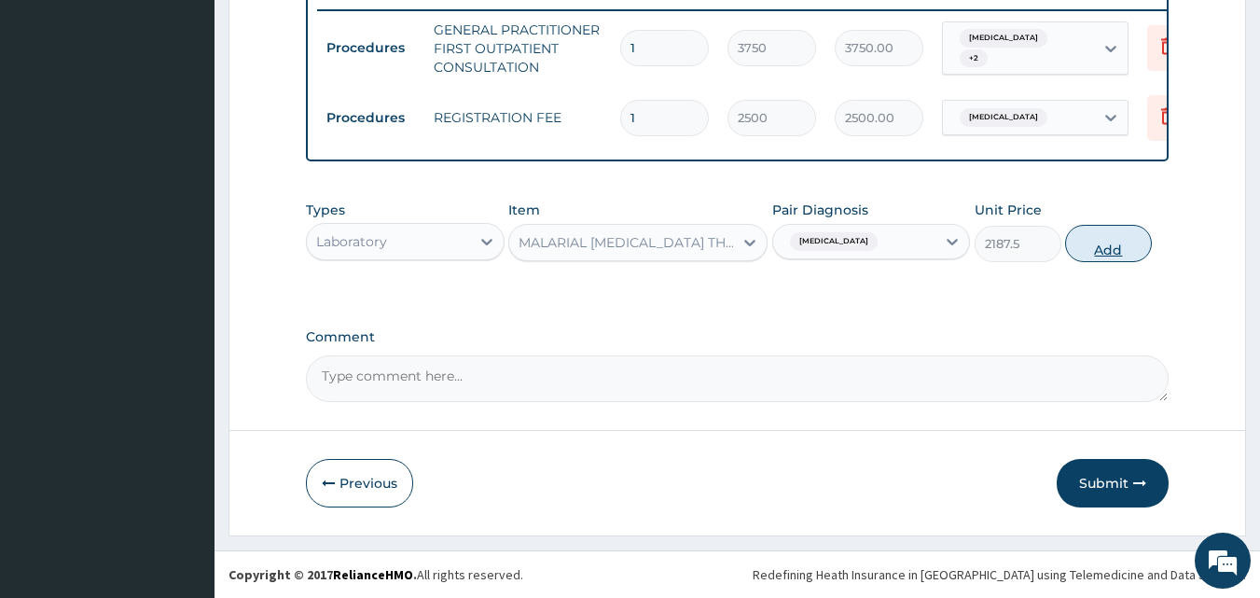
click at [1092, 251] on button "Add" at bounding box center [1108, 243] width 87 height 37
type input "0"
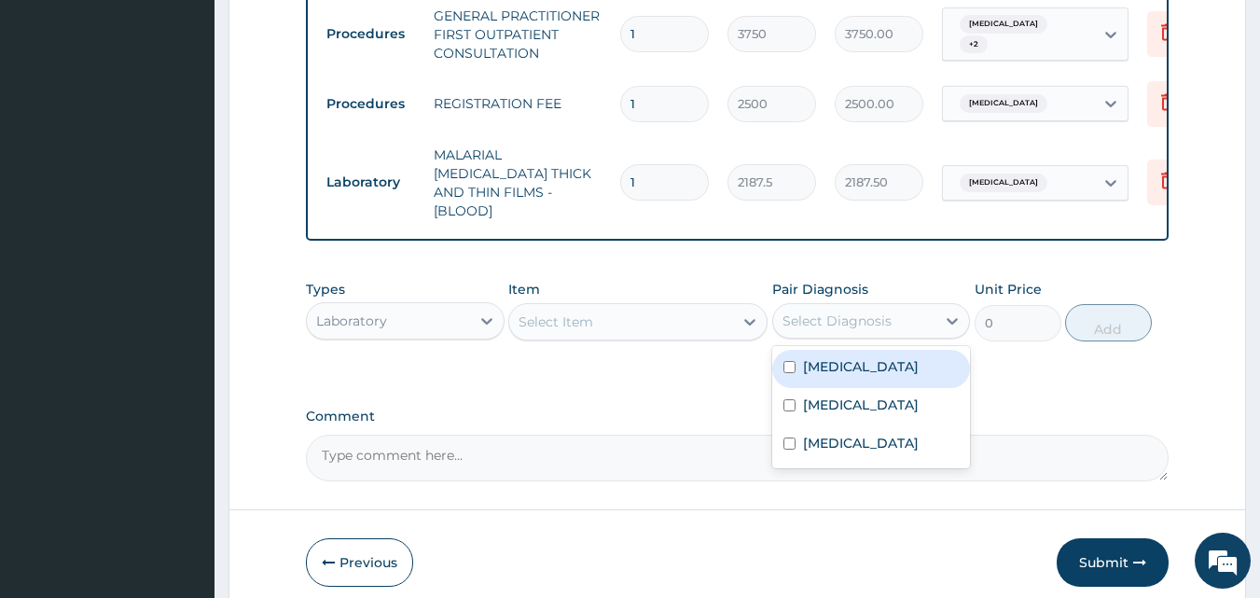
click at [822, 325] on div "Select Diagnosis" at bounding box center [854, 321] width 163 height 30
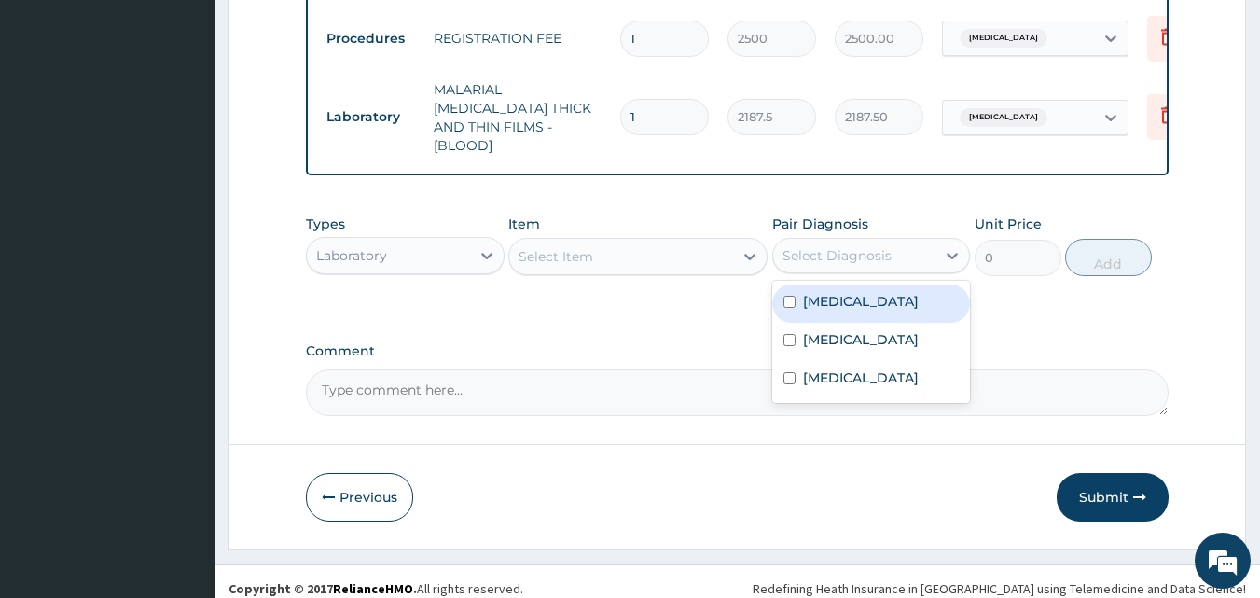
scroll to position [822, 0]
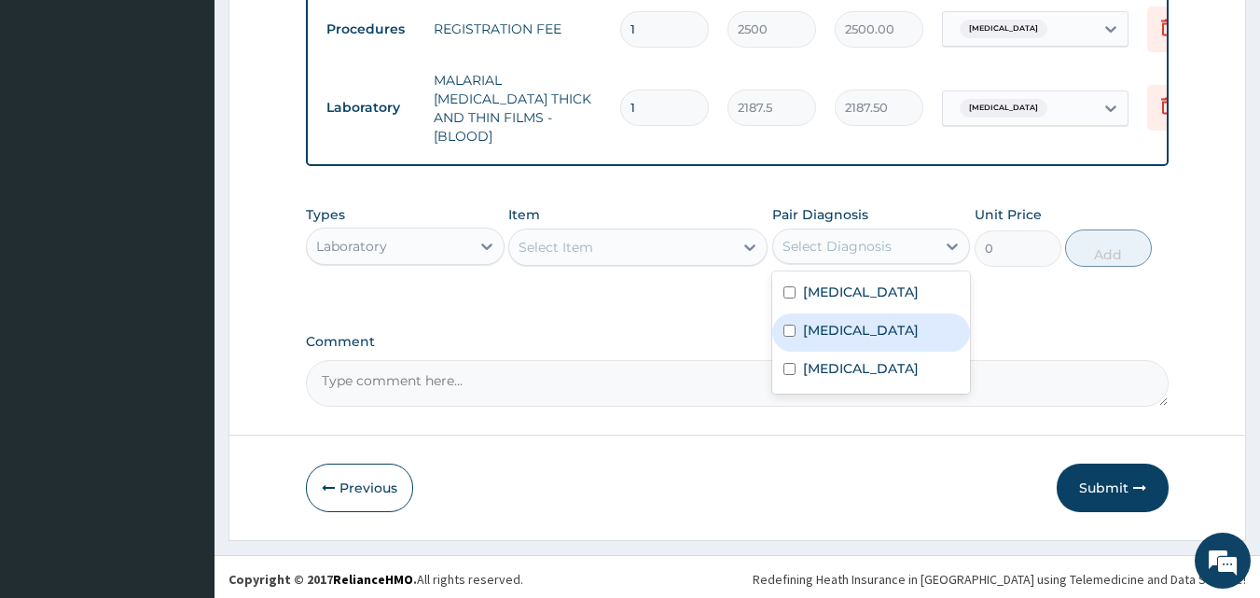
click at [819, 321] on label "[MEDICAL_DATA]" at bounding box center [861, 330] width 116 height 19
checkbox input "true"
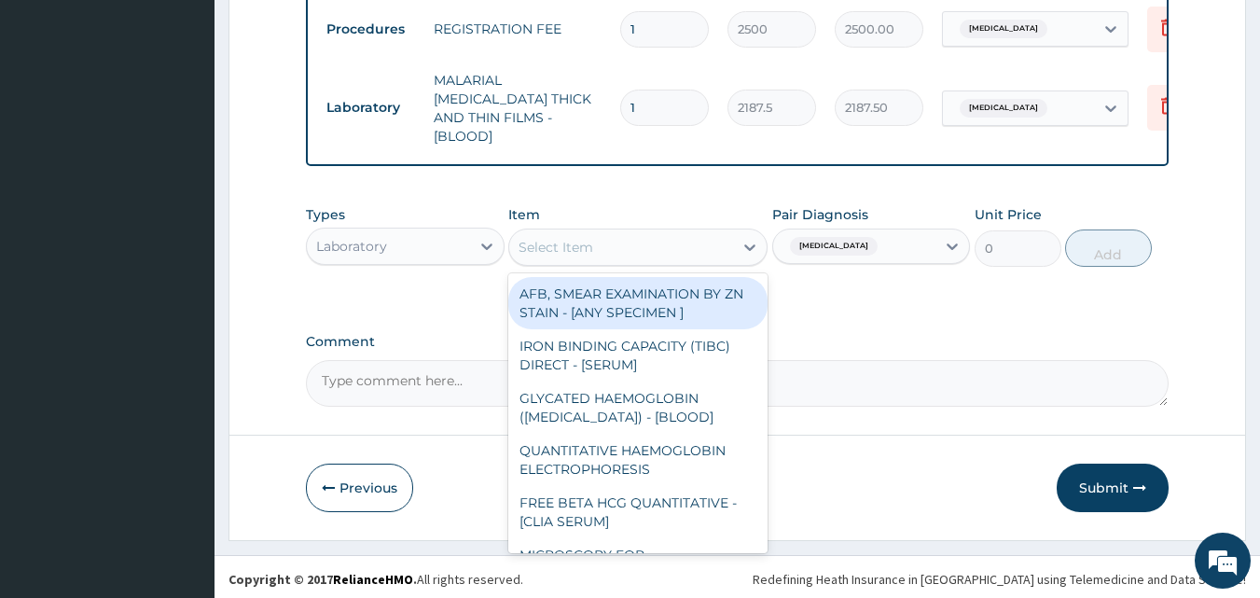
click at [587, 246] on div "Select Item" at bounding box center [556, 247] width 75 height 19
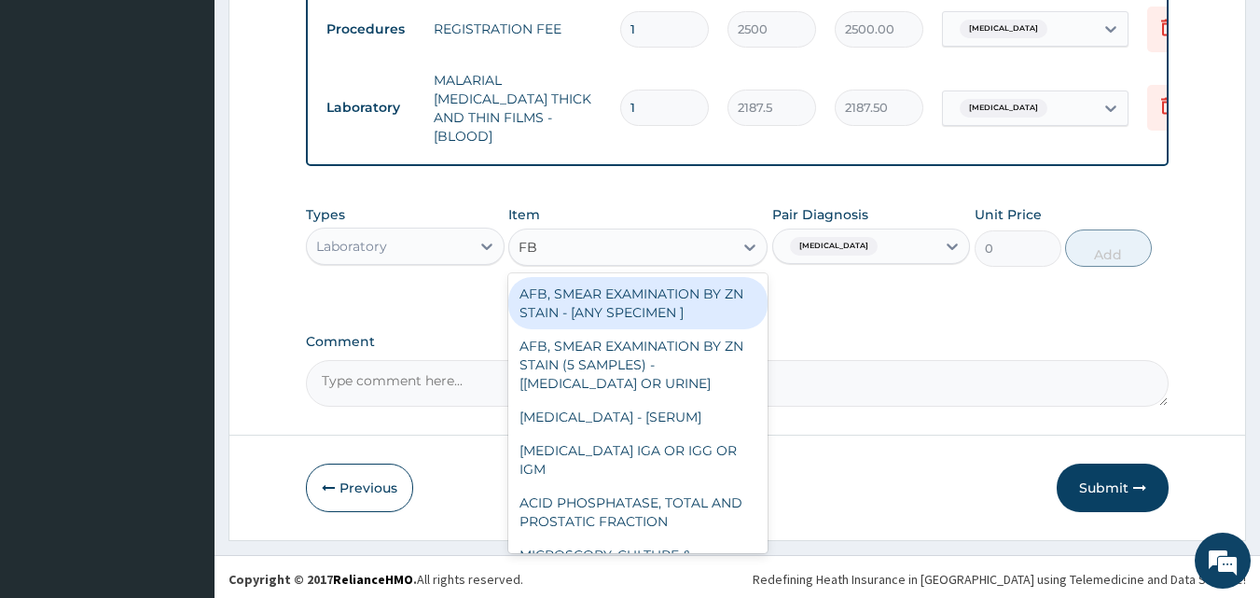
type input "FBC"
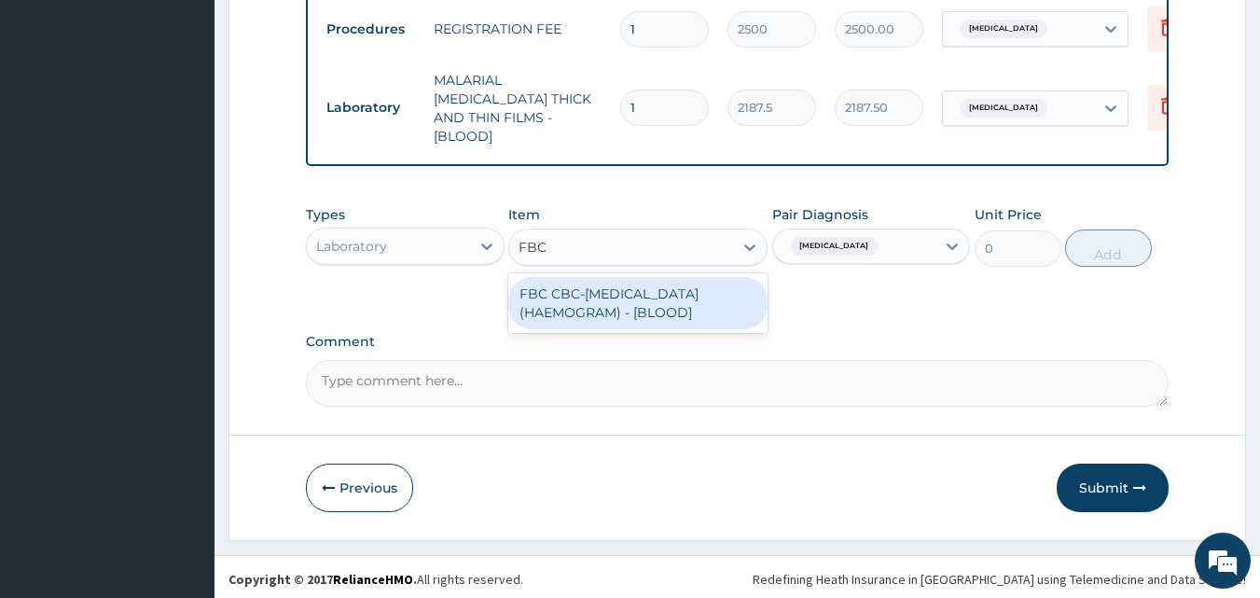
click at [605, 301] on div "FBC CBC-[MEDICAL_DATA] (HAEMOGRAM) - [BLOOD]" at bounding box center [637, 303] width 259 height 52
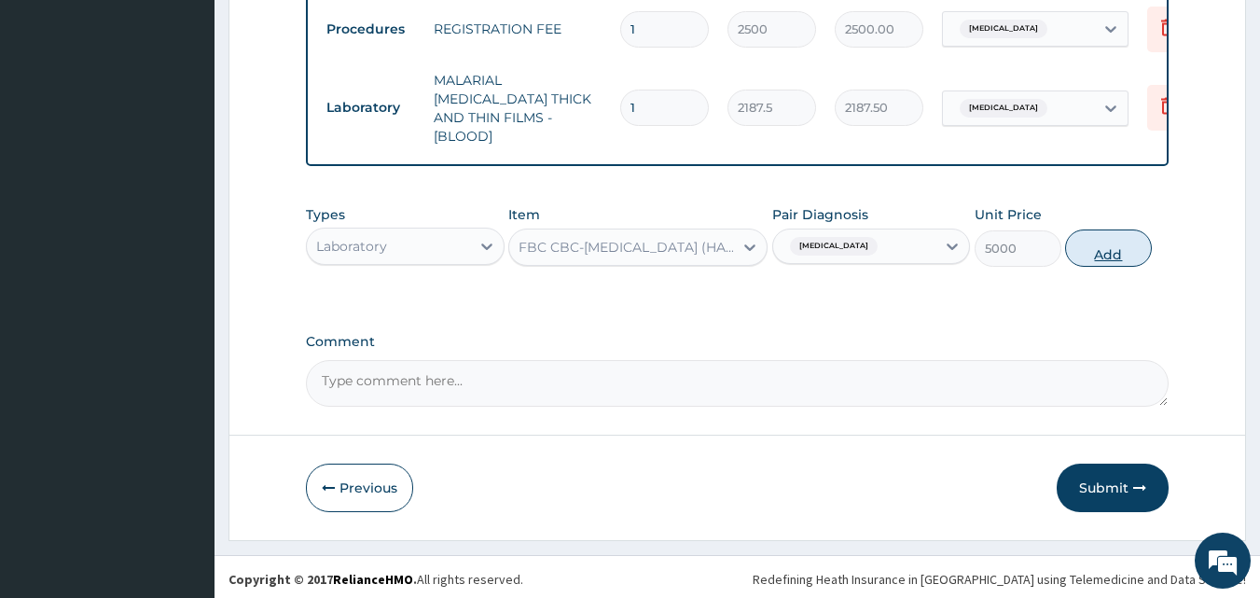
click at [1114, 251] on button "Add" at bounding box center [1108, 247] width 87 height 37
type input "0"
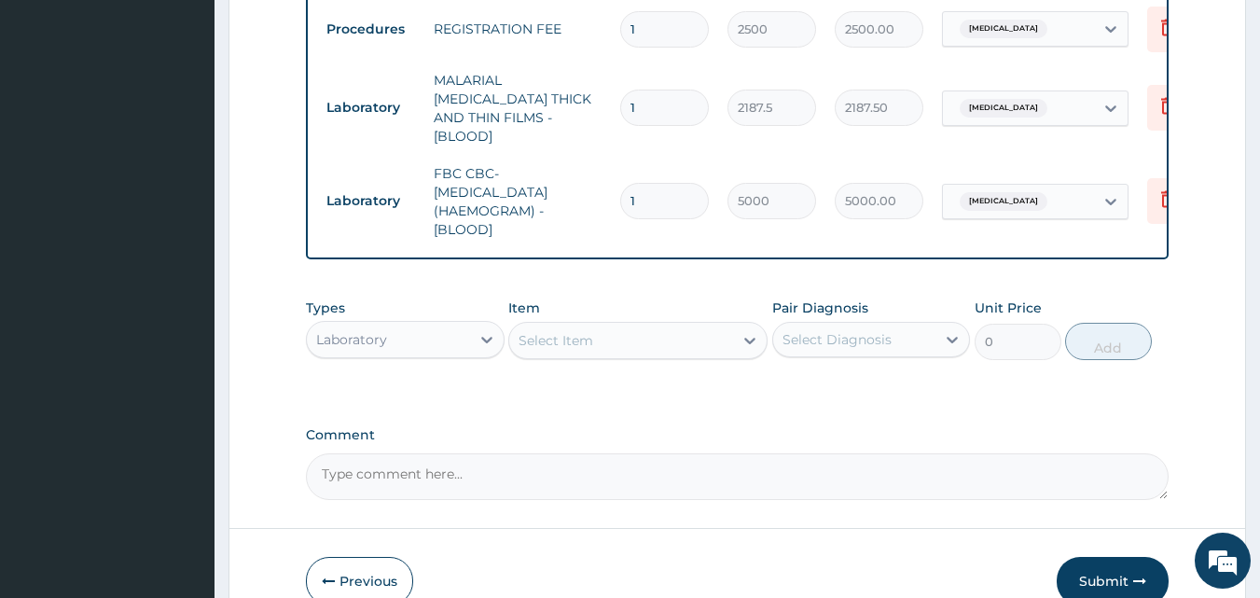
scroll to position [915, 0]
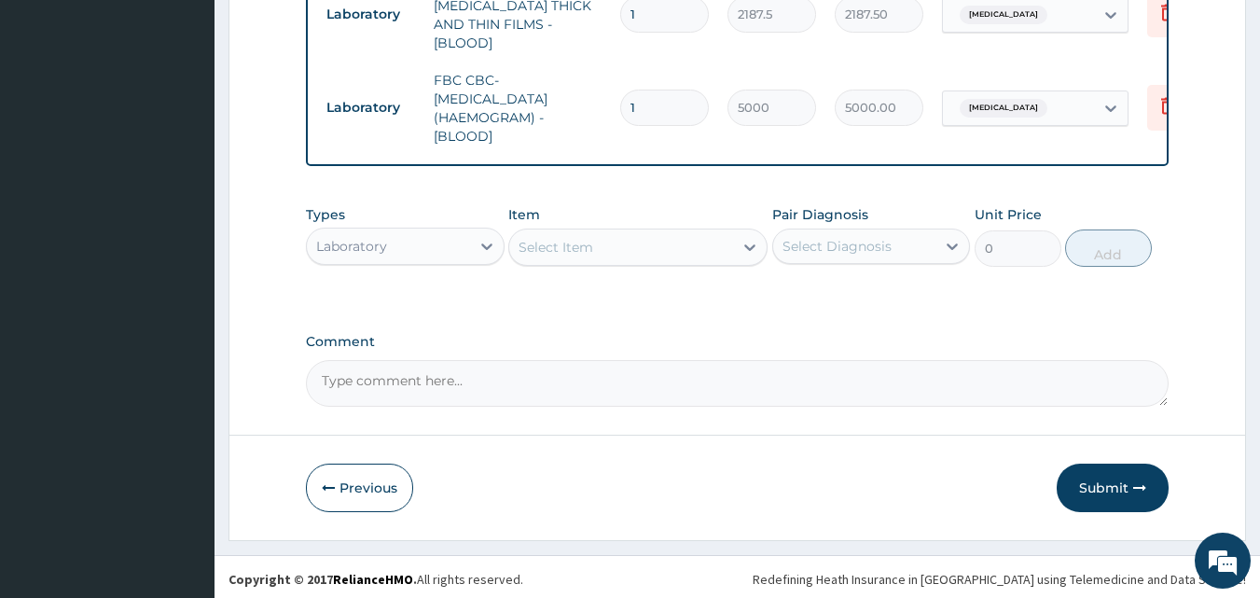
click at [408, 260] on div "Types Laboratory" at bounding box center [405, 236] width 199 height 62
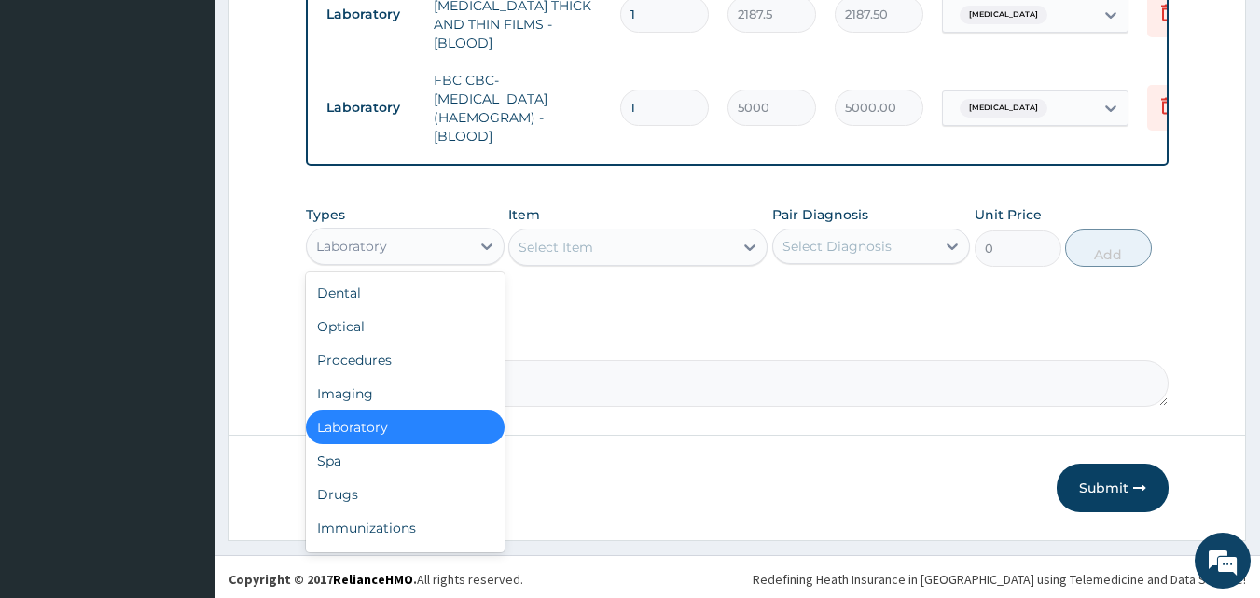
click at [429, 242] on div "Laboratory" at bounding box center [388, 246] width 163 height 30
click at [347, 498] on div "Drugs" at bounding box center [405, 494] width 199 height 34
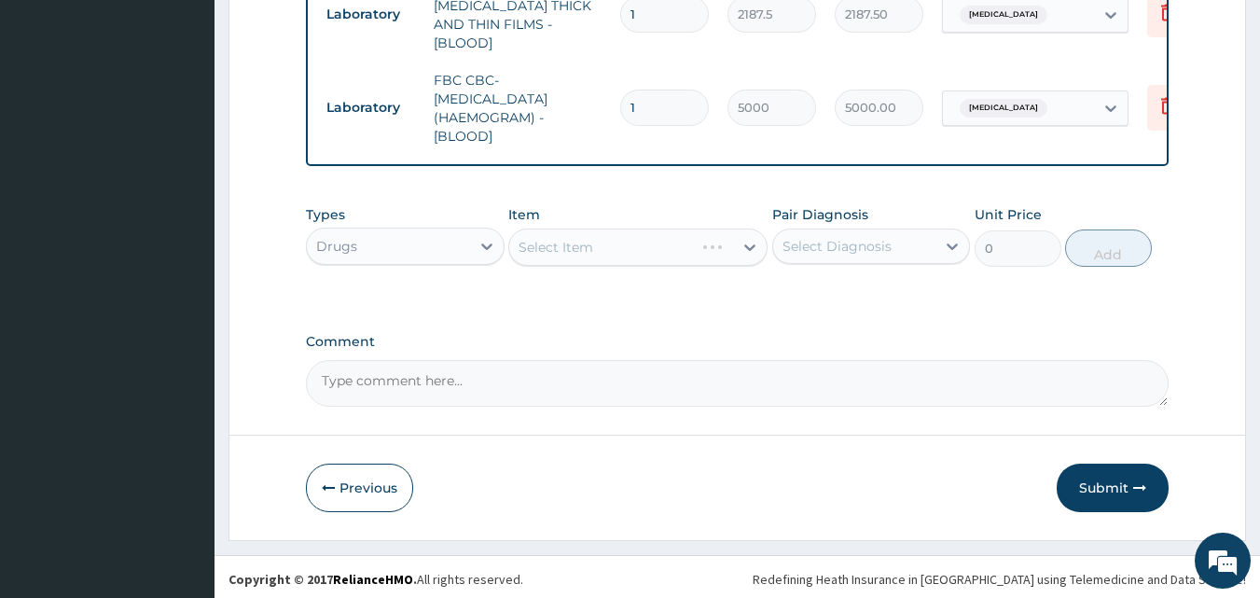
click at [839, 248] on div "Select Diagnosis" at bounding box center [836, 246] width 109 height 19
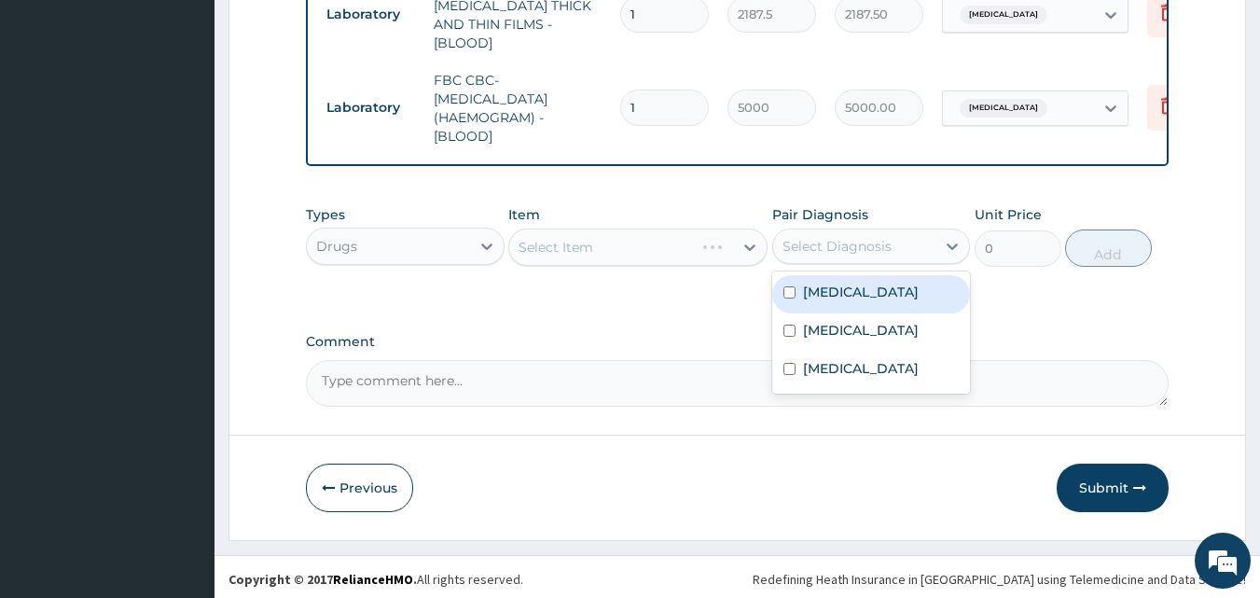
click at [843, 283] on label "[MEDICAL_DATA]" at bounding box center [861, 292] width 116 height 19
checkbox input "true"
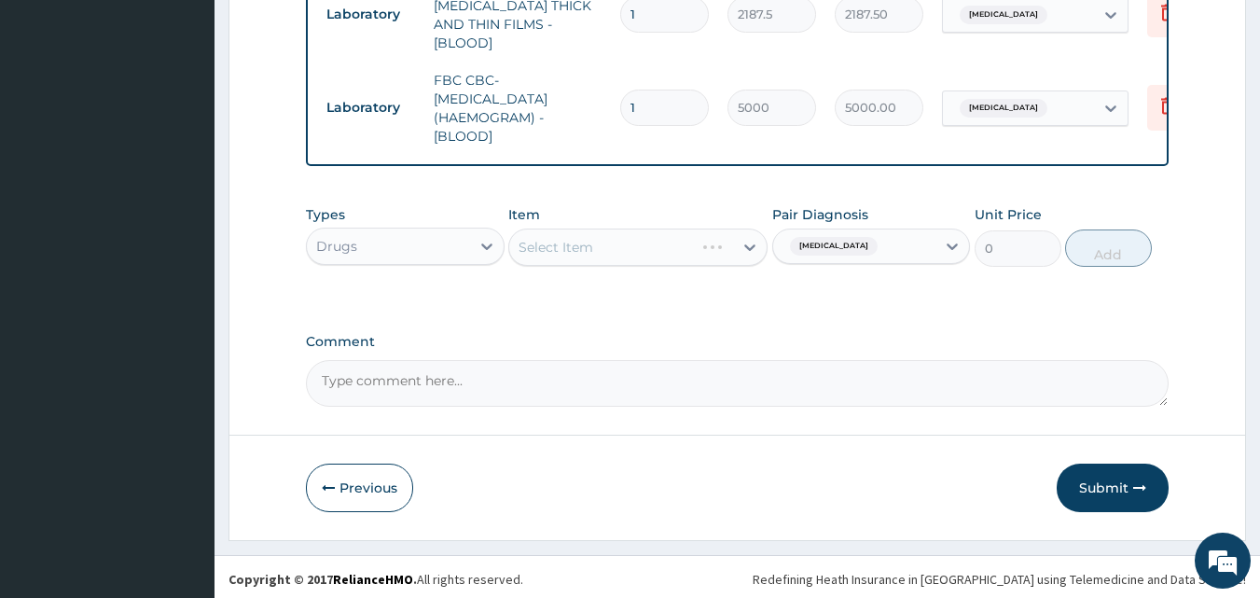
click at [697, 295] on div "Types Drugs Item Select Item Pair Diagnosis [MEDICAL_DATA] Unit Price 0 Add" at bounding box center [738, 250] width 864 height 108
click at [589, 248] on div "Select Item" at bounding box center [556, 247] width 75 height 19
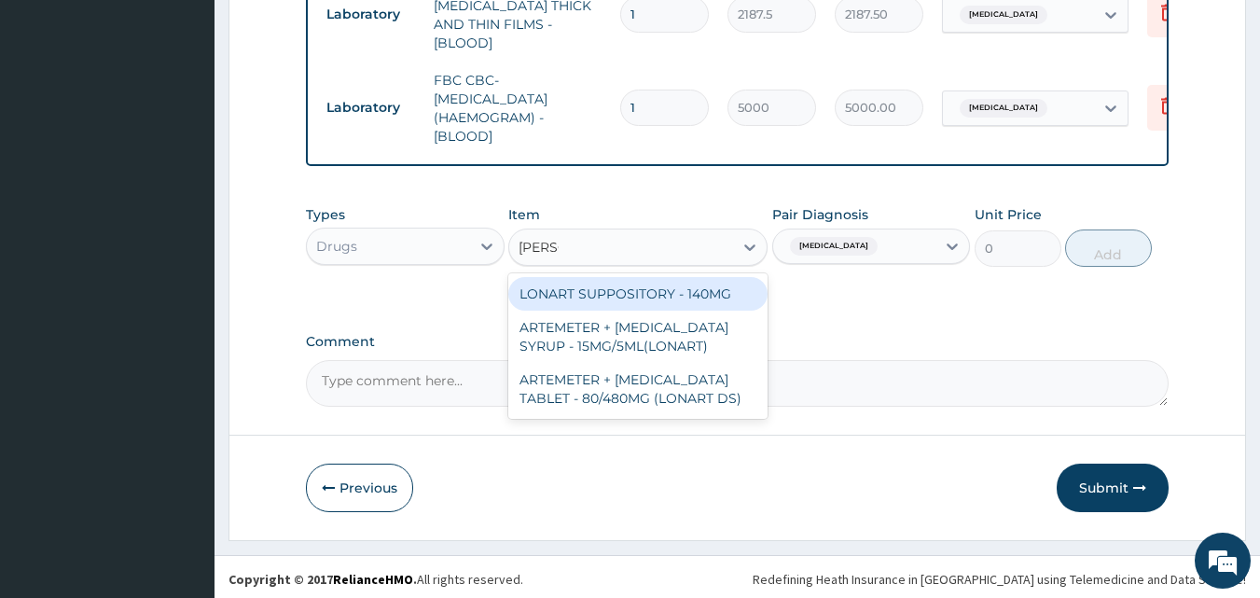
type input "LONAR"
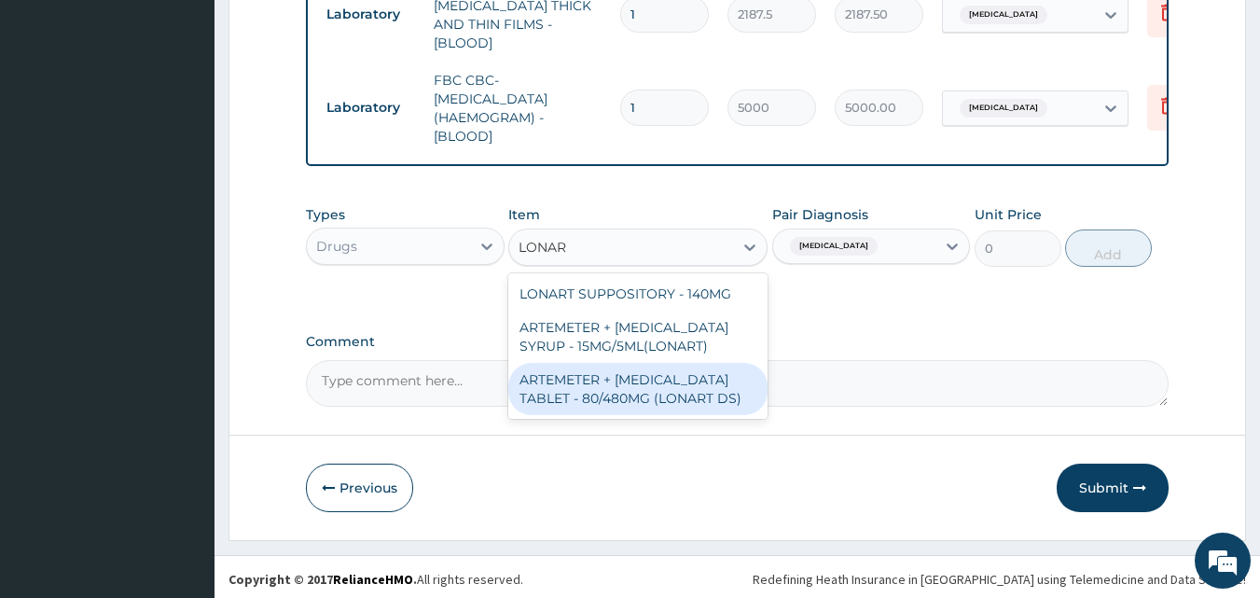
click at [643, 393] on div "ARTEMETER + [MEDICAL_DATA] TABLET - 80/480MG (LONART DS)" at bounding box center [637, 389] width 259 height 52
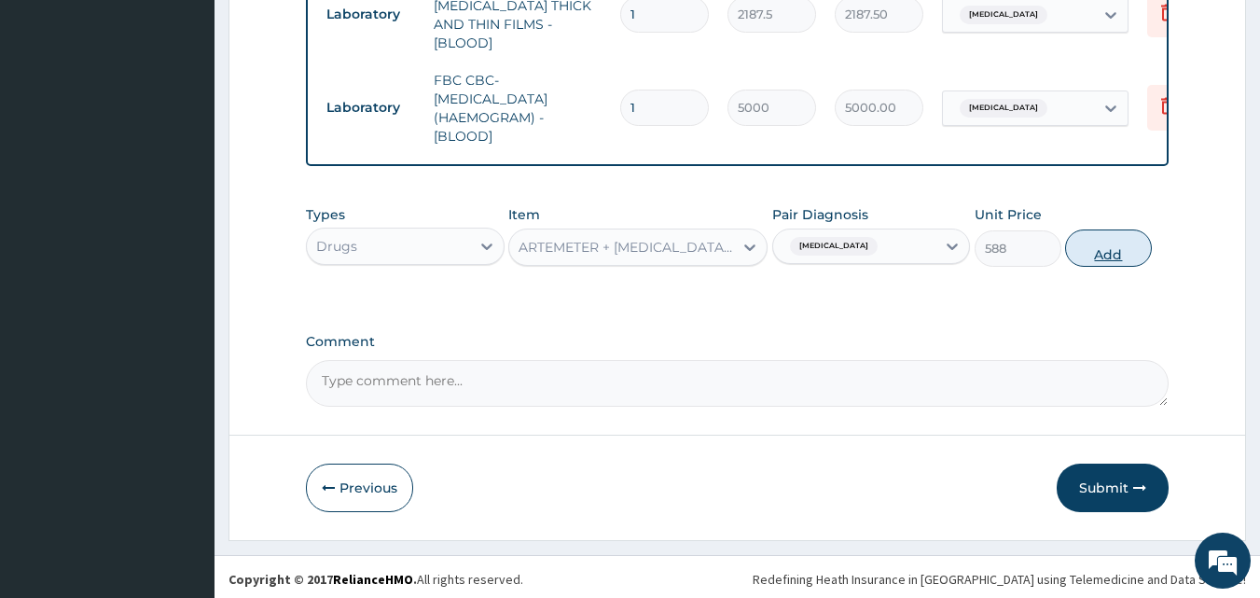
click at [1107, 244] on button "Add" at bounding box center [1108, 247] width 87 height 37
type input "0"
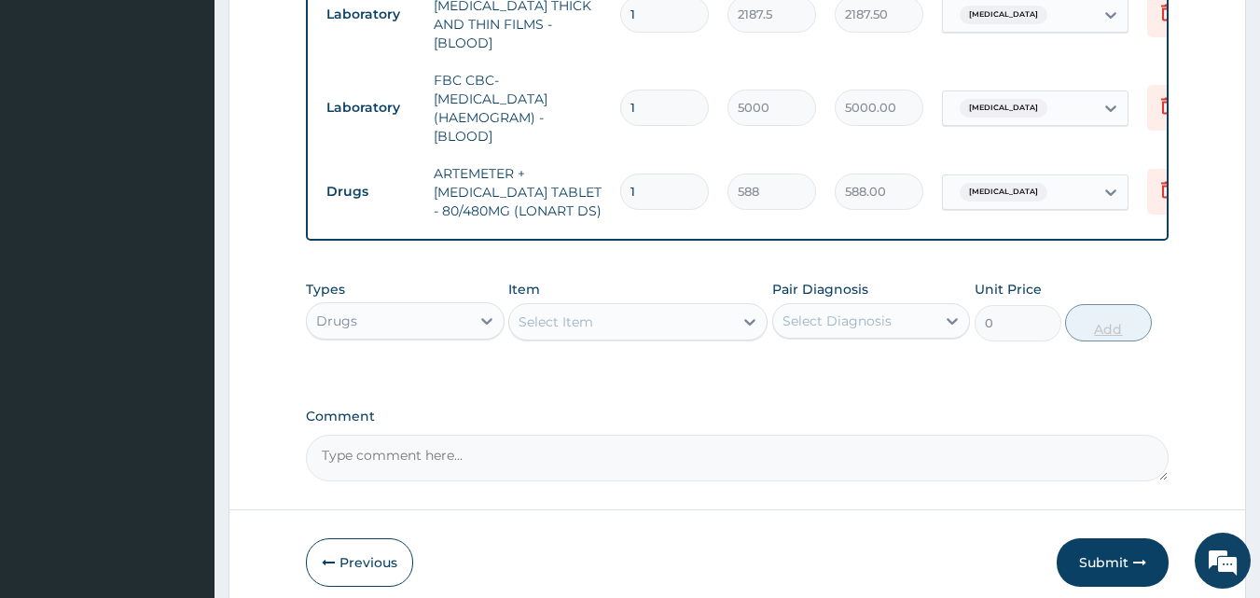
type input "0.00"
type input "6"
type input "3528.00"
type input "6"
click at [809, 336] on div "Pair Diagnosis Select Diagnosis" at bounding box center [871, 311] width 199 height 62
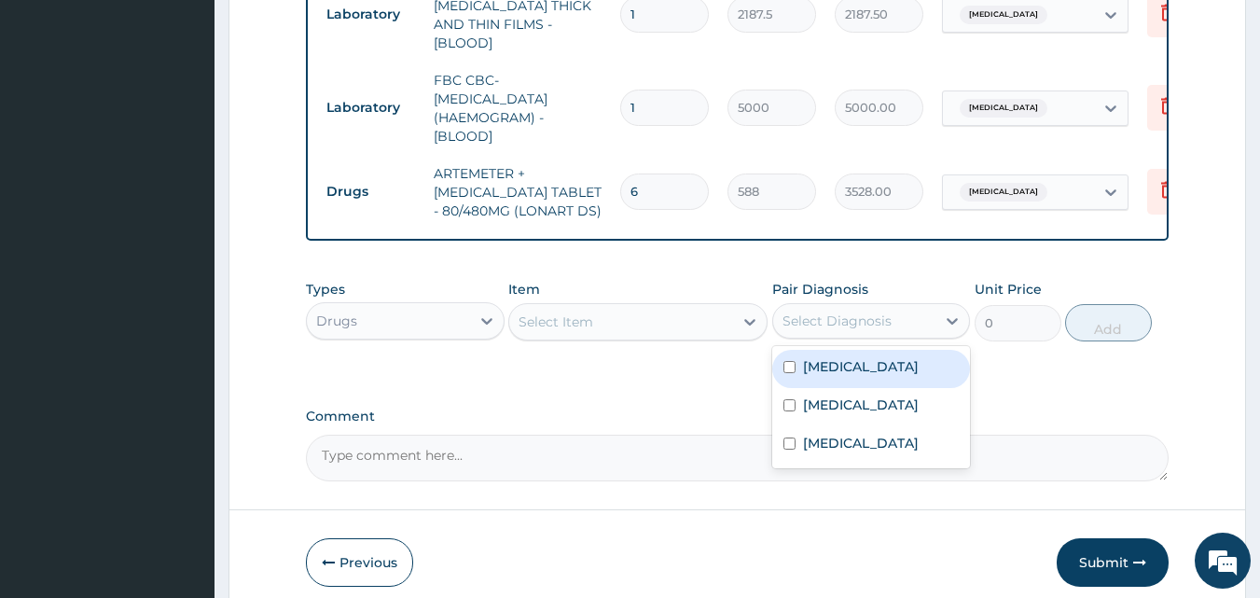
click at [846, 311] on div "Select Diagnosis" at bounding box center [836, 320] width 109 height 19
click at [865, 367] on div "[MEDICAL_DATA]" at bounding box center [871, 369] width 199 height 38
checkbox input "true"
click at [640, 307] on div "Select Item" at bounding box center [621, 322] width 224 height 30
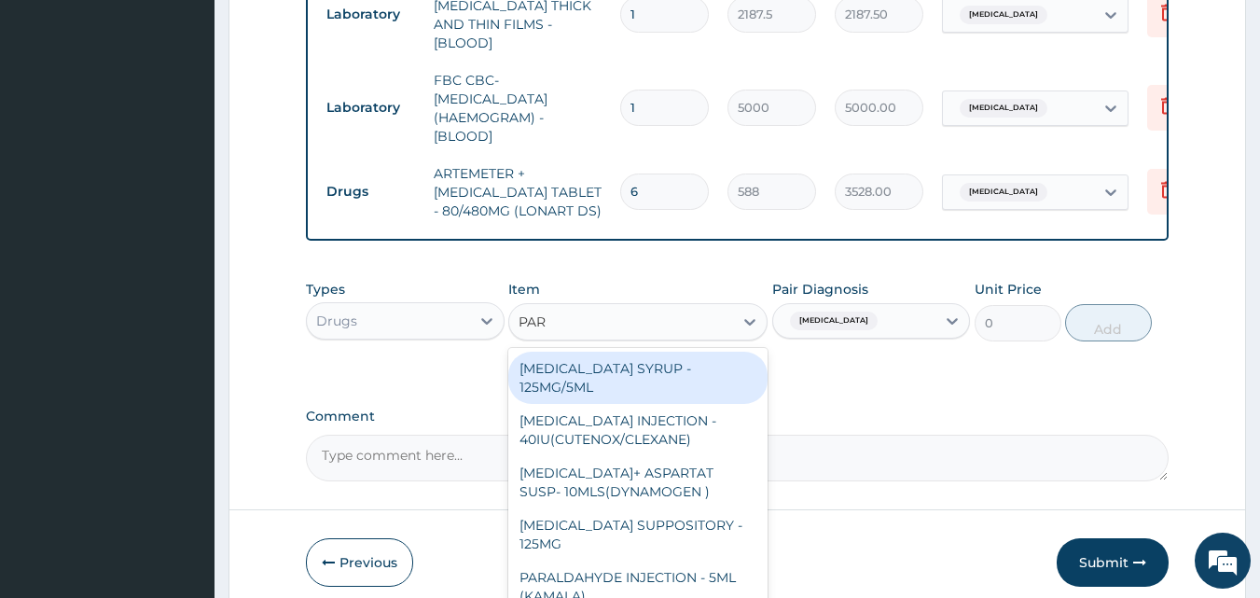
type input "PARA"
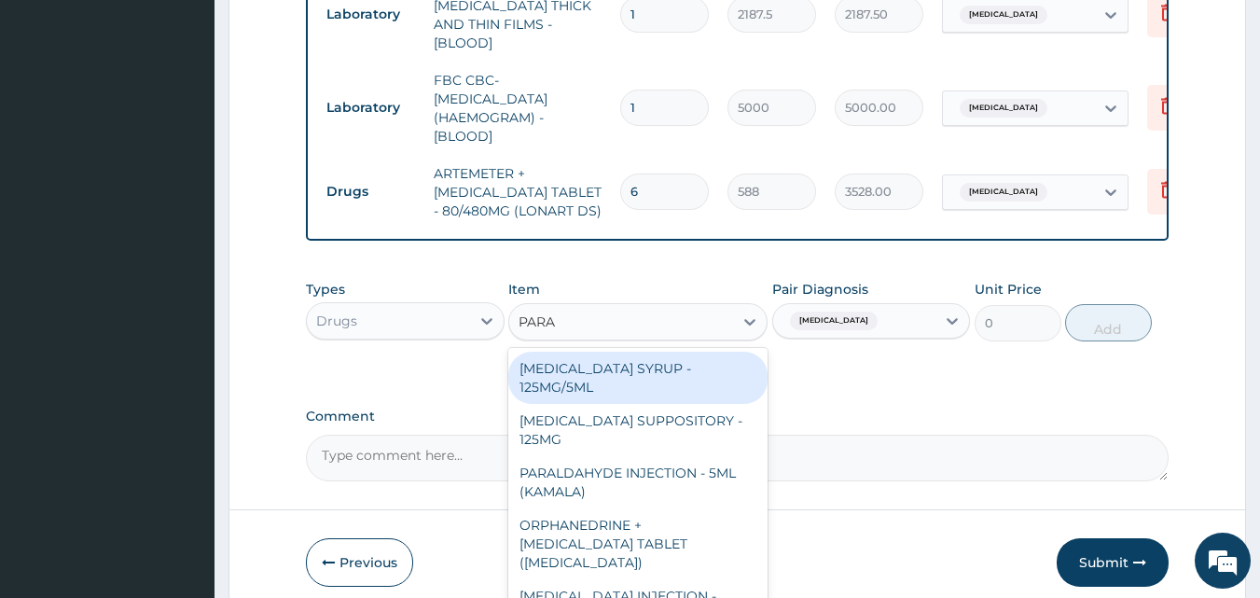
click at [596, 369] on div "[MEDICAL_DATA] SYRUP - 125MG/5ML" at bounding box center [637, 378] width 259 height 52
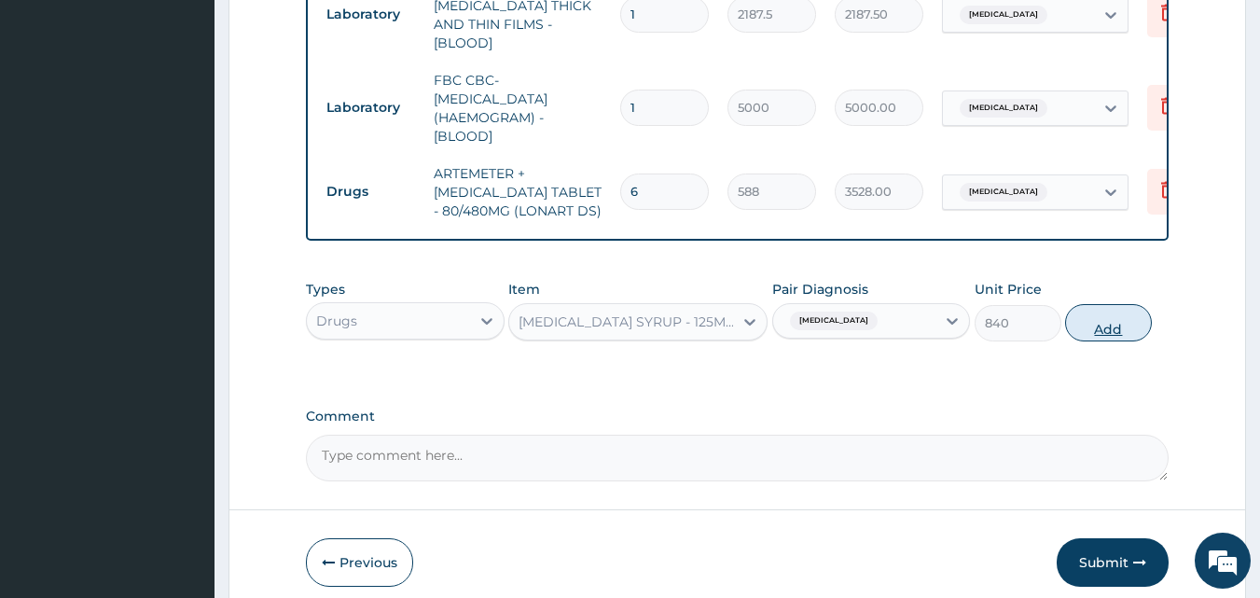
click at [1100, 324] on button "Add" at bounding box center [1108, 322] width 87 height 37
type input "0"
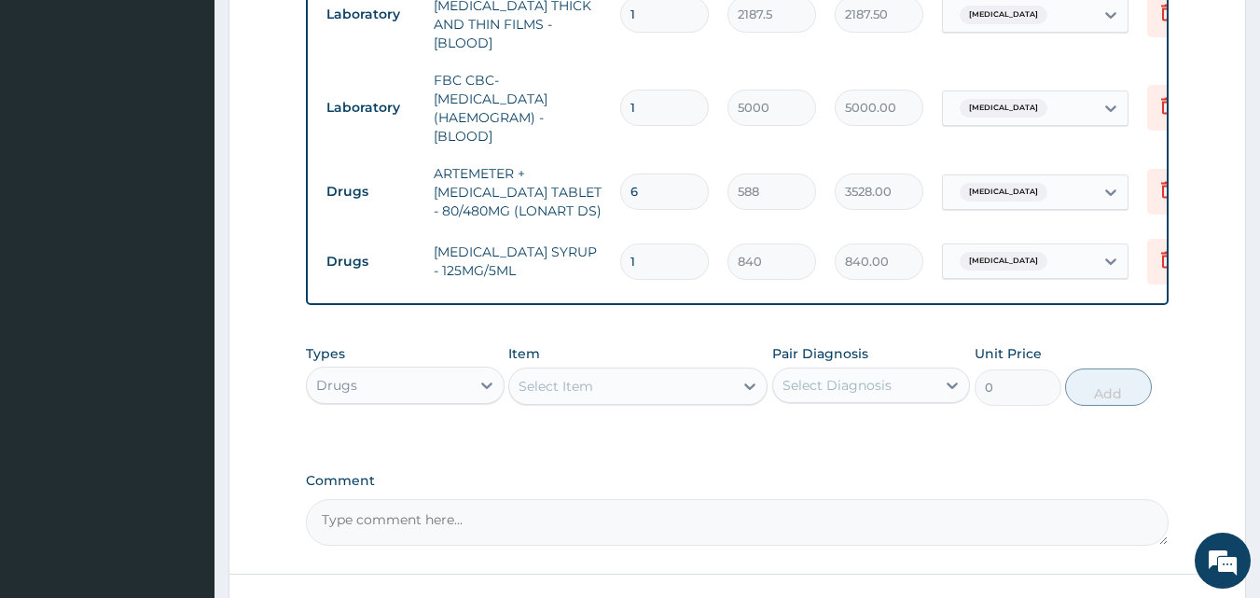
click at [825, 392] on div "Select Diagnosis" at bounding box center [854, 385] width 163 height 30
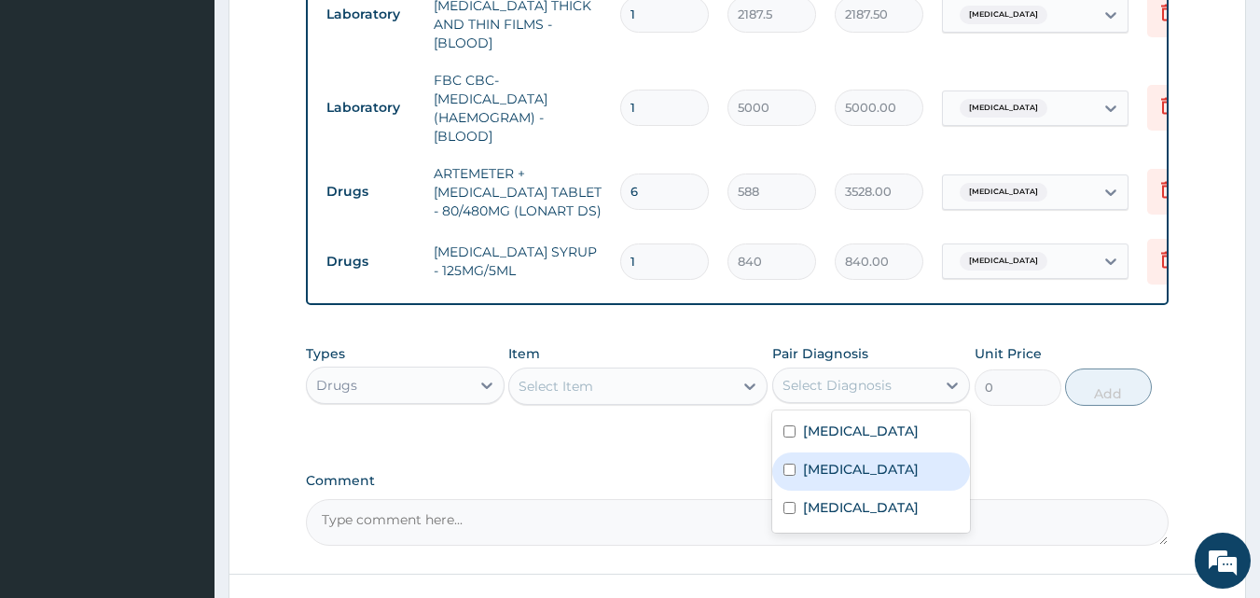
click at [851, 468] on div "[MEDICAL_DATA]" at bounding box center [871, 471] width 199 height 38
checkbox input "true"
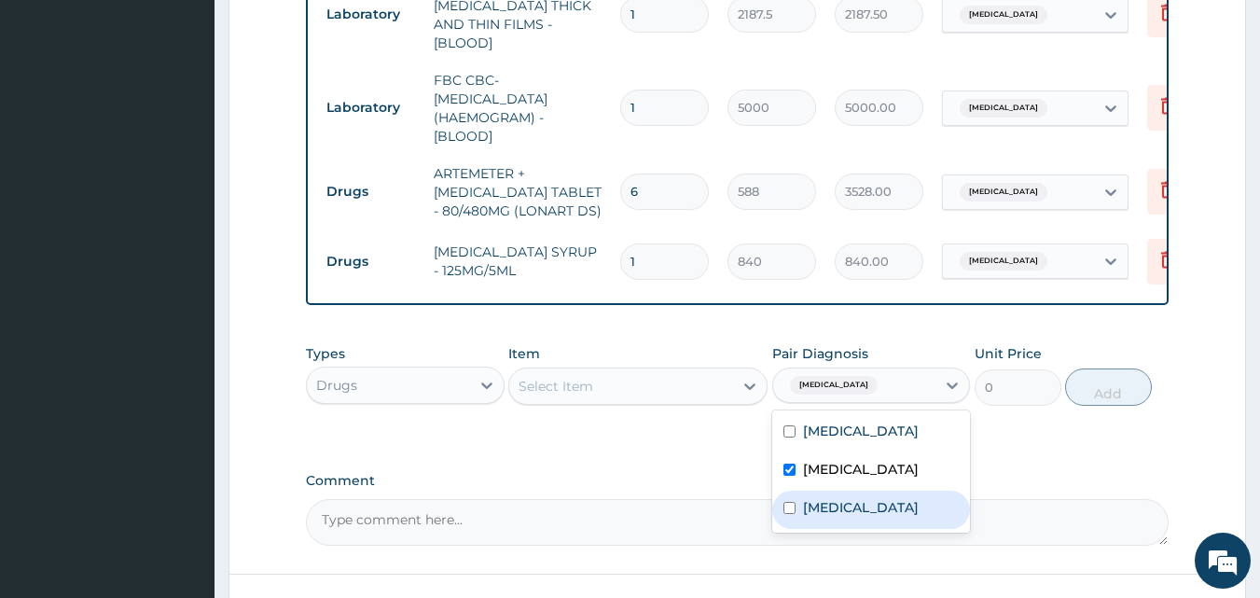
click at [850, 517] on label "[MEDICAL_DATA]" at bounding box center [861, 507] width 116 height 19
checkbox input "true"
click at [656, 383] on div "Select Item" at bounding box center [621, 386] width 224 height 30
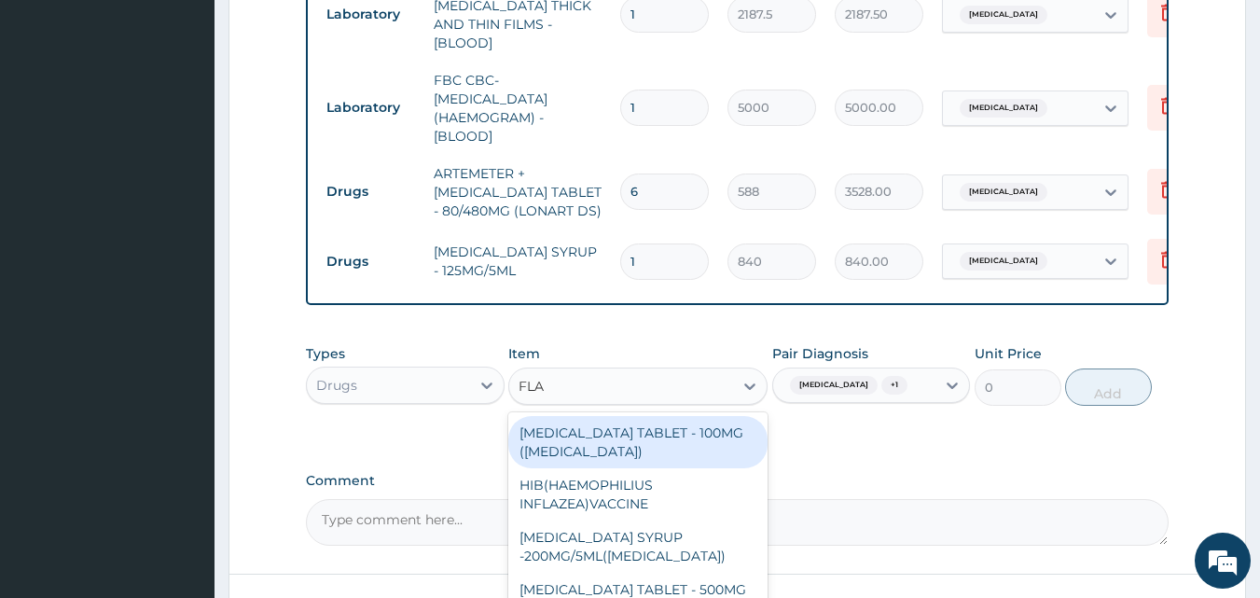
type input "FLAG"
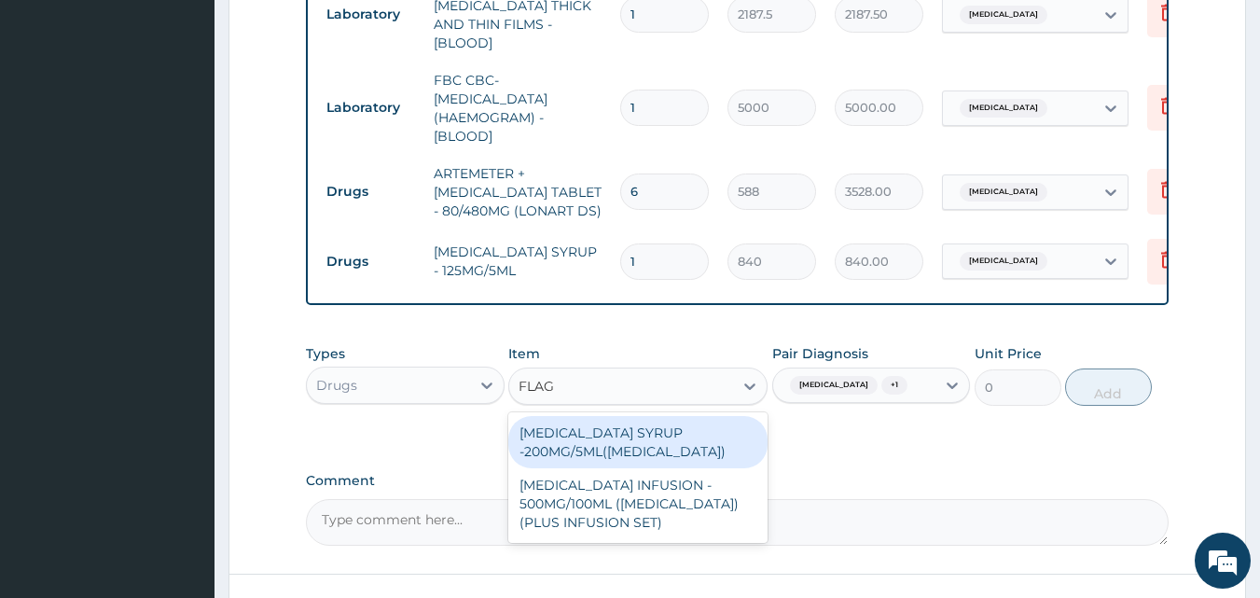
click at [641, 452] on div "[MEDICAL_DATA] SYRUP -200MG/5ML([MEDICAL_DATA])" at bounding box center [637, 442] width 259 height 52
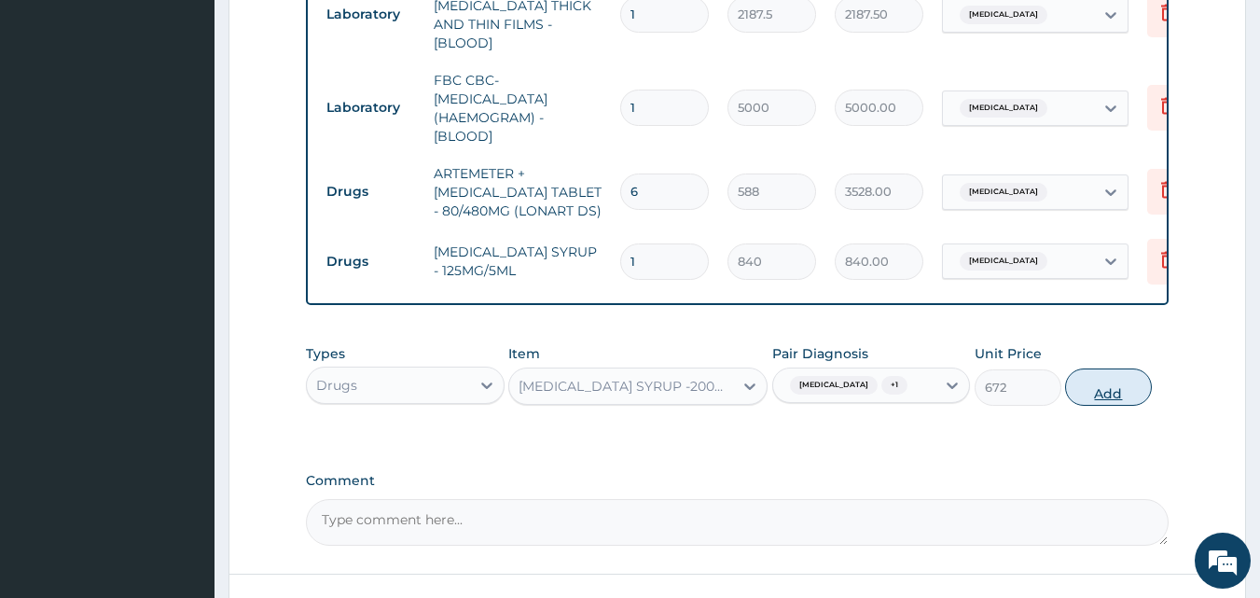
click at [1109, 385] on button "Add" at bounding box center [1108, 386] width 87 height 37
type input "0"
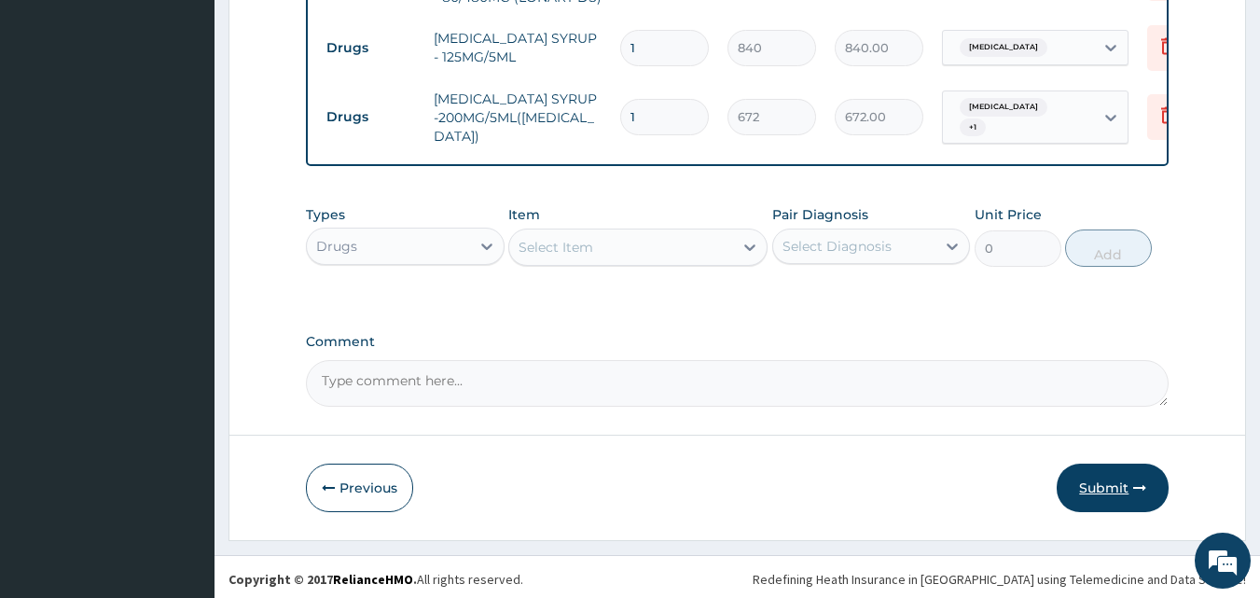
click at [1100, 471] on button "Submit" at bounding box center [1113, 488] width 112 height 48
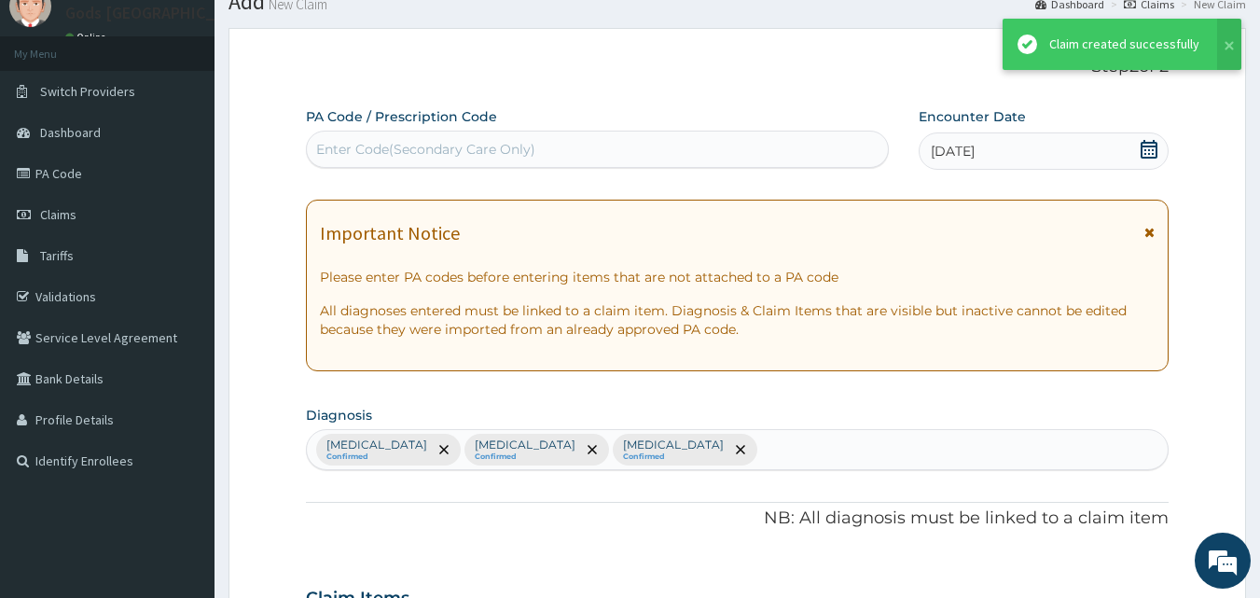
scroll to position [1128, 0]
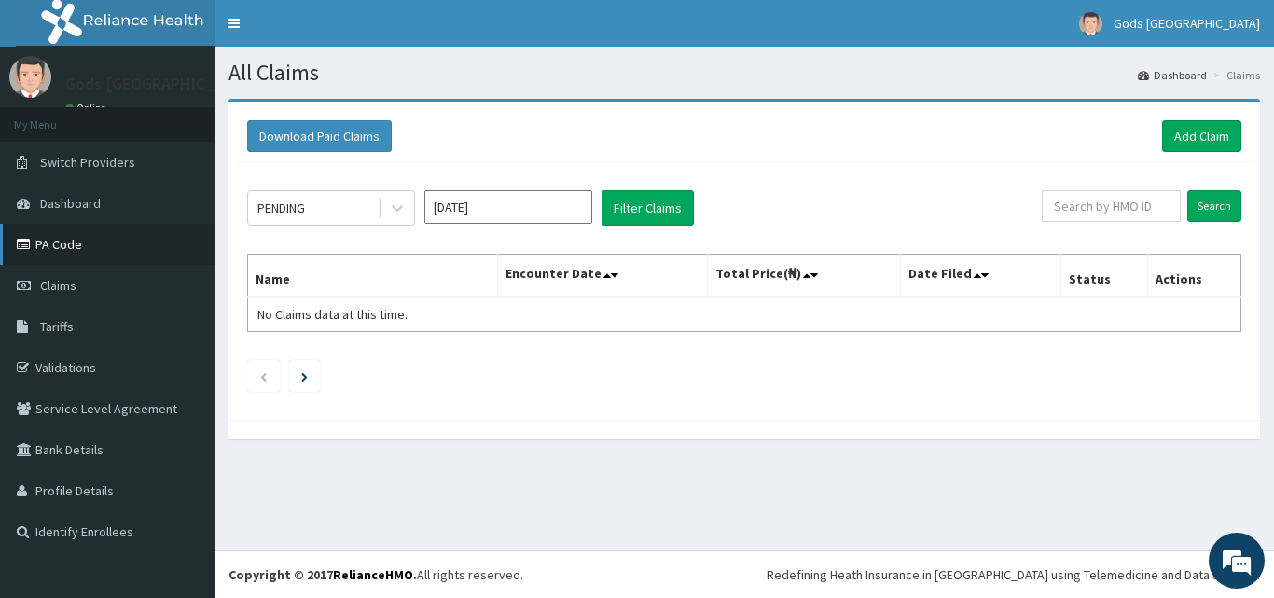
click at [90, 242] on link "PA Code" at bounding box center [107, 244] width 214 height 41
